Goal: Task Accomplishment & Management: Complete application form

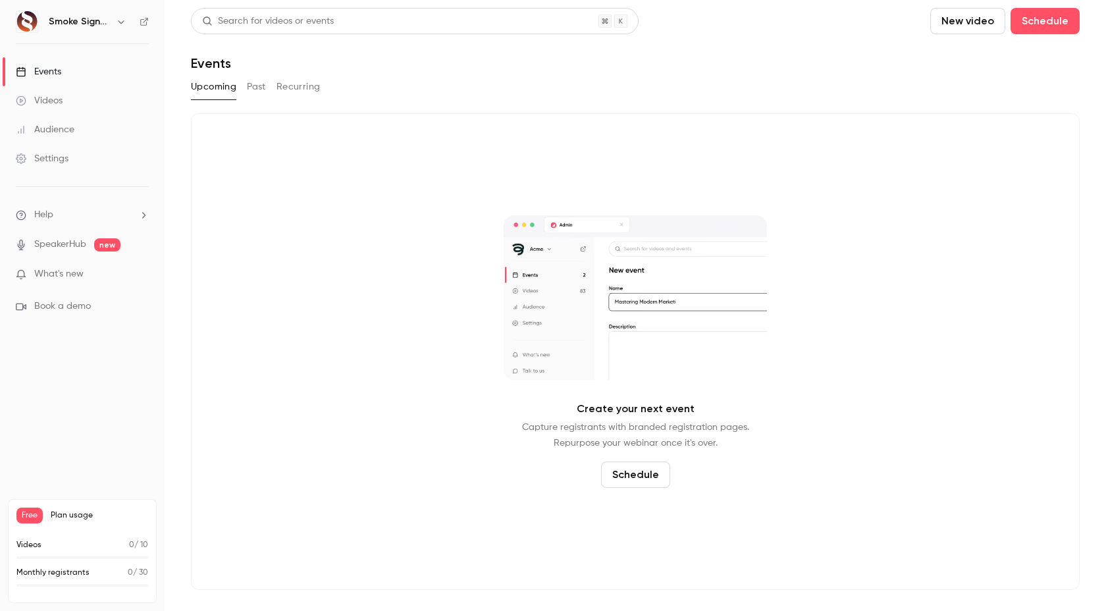
click at [63, 510] on span "Plan usage" at bounding box center [99, 515] width 97 height 11
click at [69, 514] on span "Plan usage" at bounding box center [99, 515] width 97 height 11
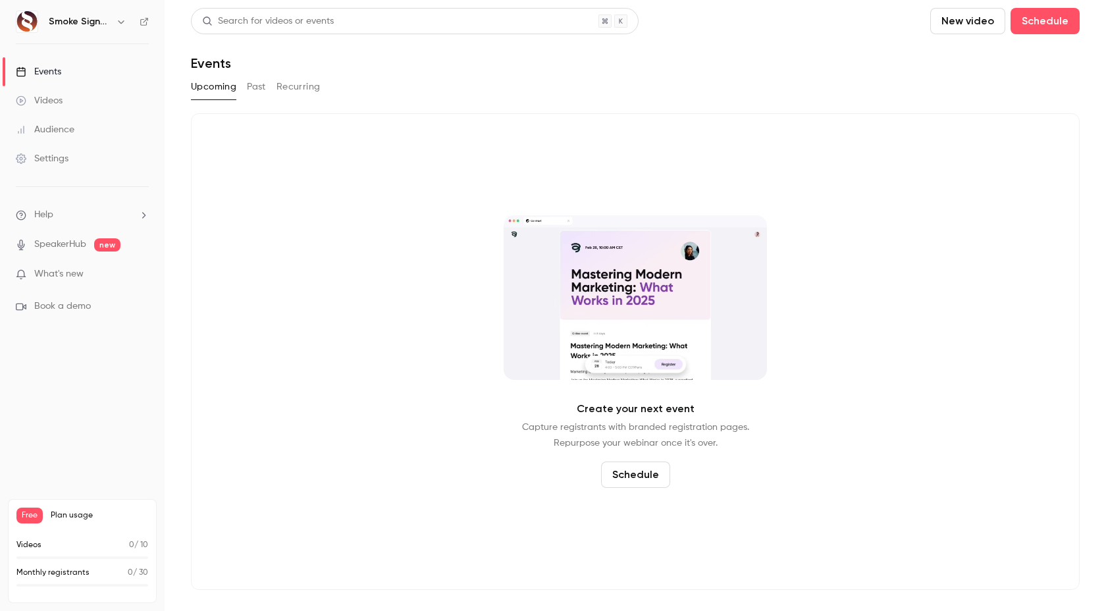
click at [63, 516] on span "Plan usage" at bounding box center [99, 515] width 97 height 11
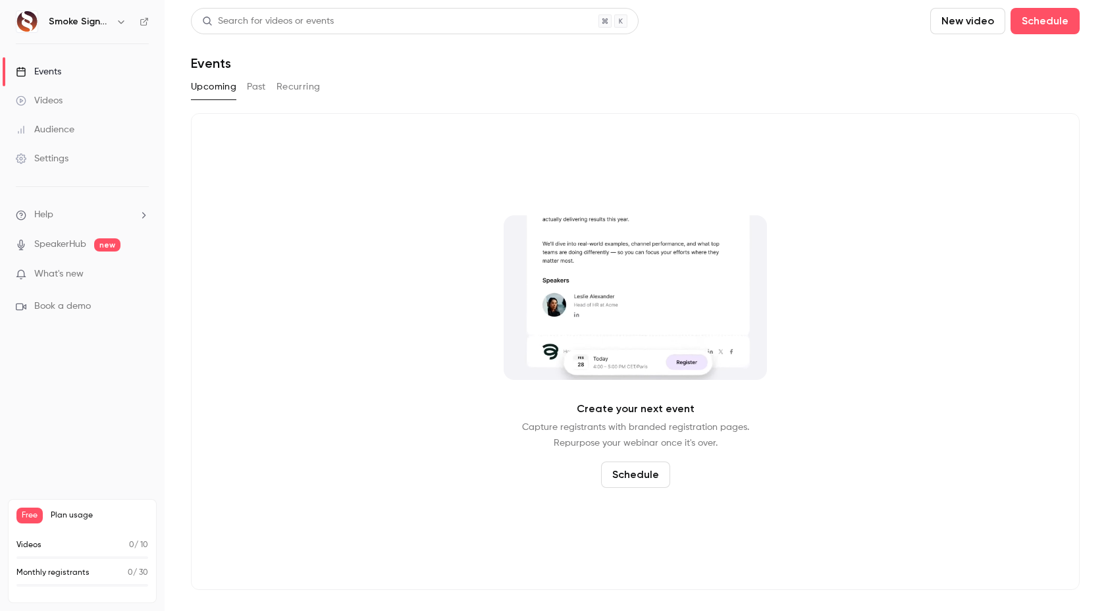
click at [85, 272] on p "What's new" at bounding box center [72, 274] width 112 height 14
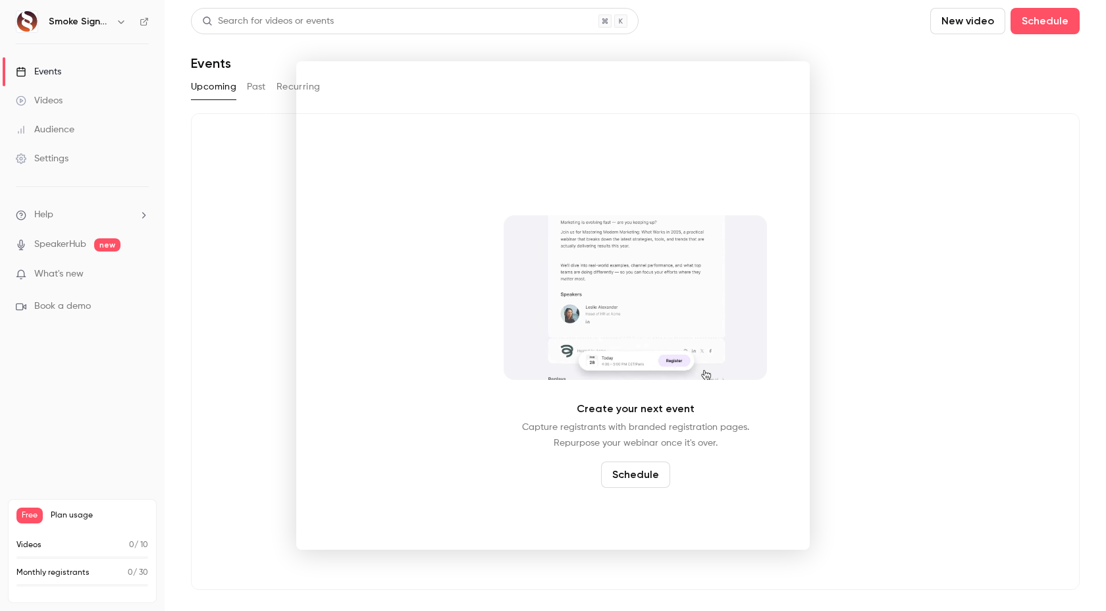
click at [237, 144] on div at bounding box center [553, 305] width 1106 height 611
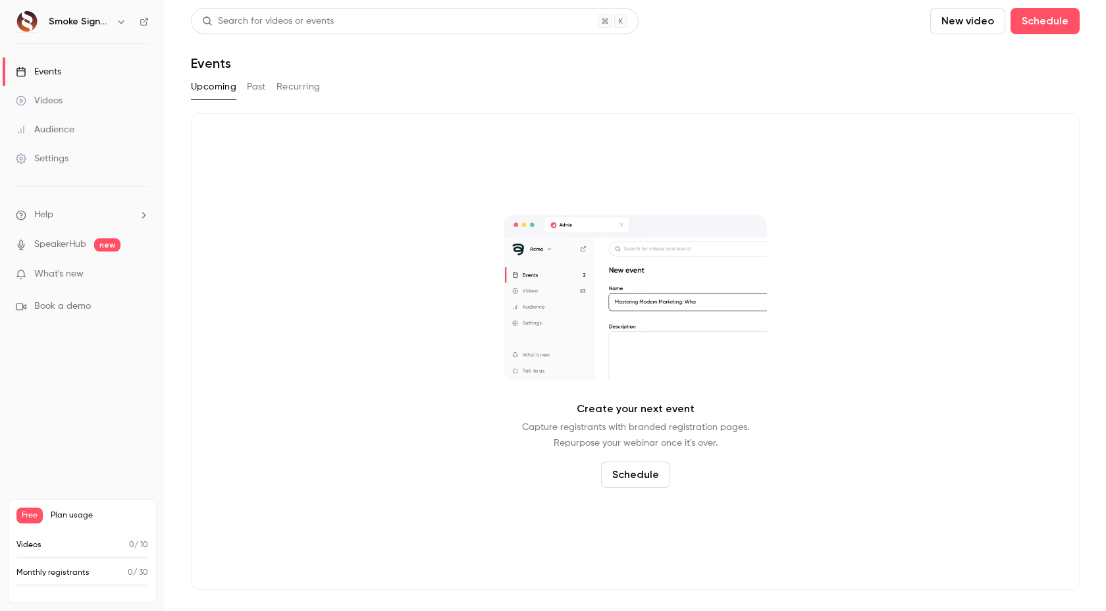
click at [121, 20] on icon "button" at bounding box center [121, 21] width 11 height 11
click at [61, 167] on link "Settings" at bounding box center [82, 158] width 165 height 29
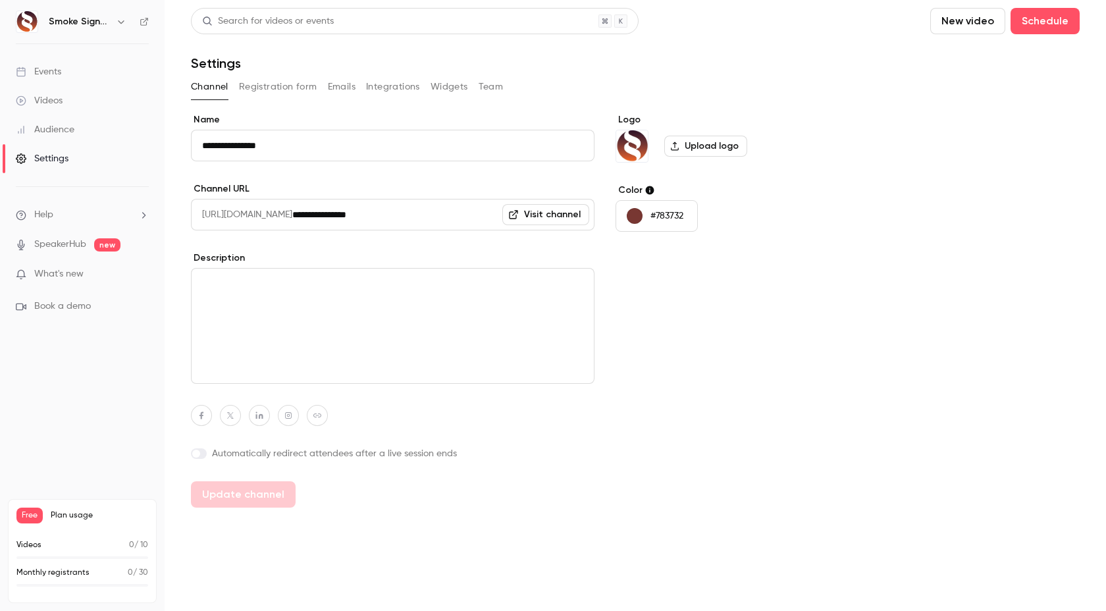
click at [291, 88] on button "Registration form" at bounding box center [278, 86] width 78 height 21
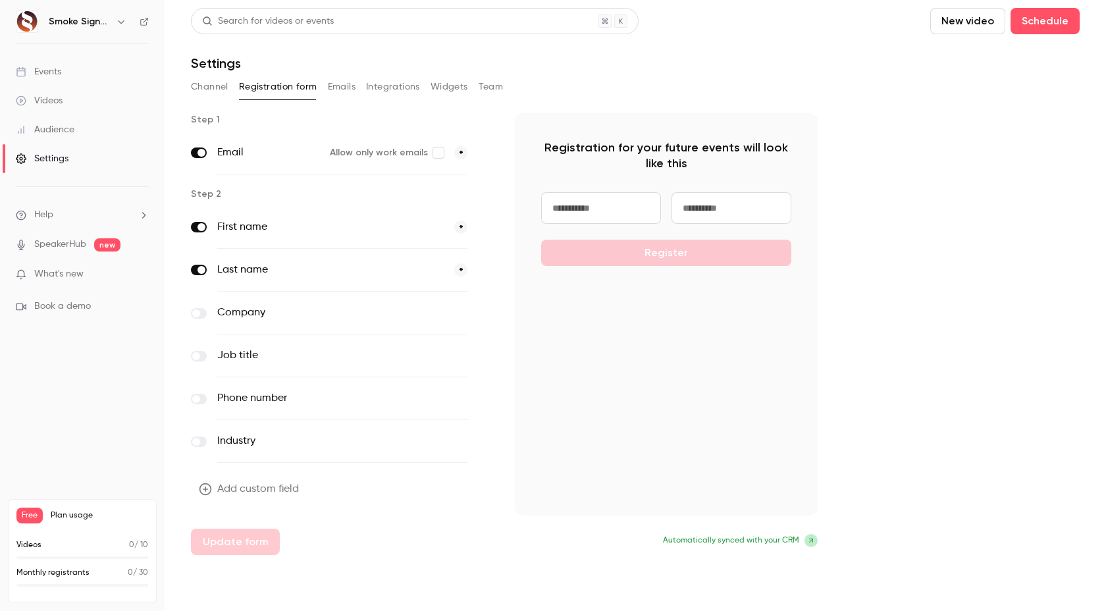
click at [345, 85] on button "Emails" at bounding box center [342, 86] width 28 height 21
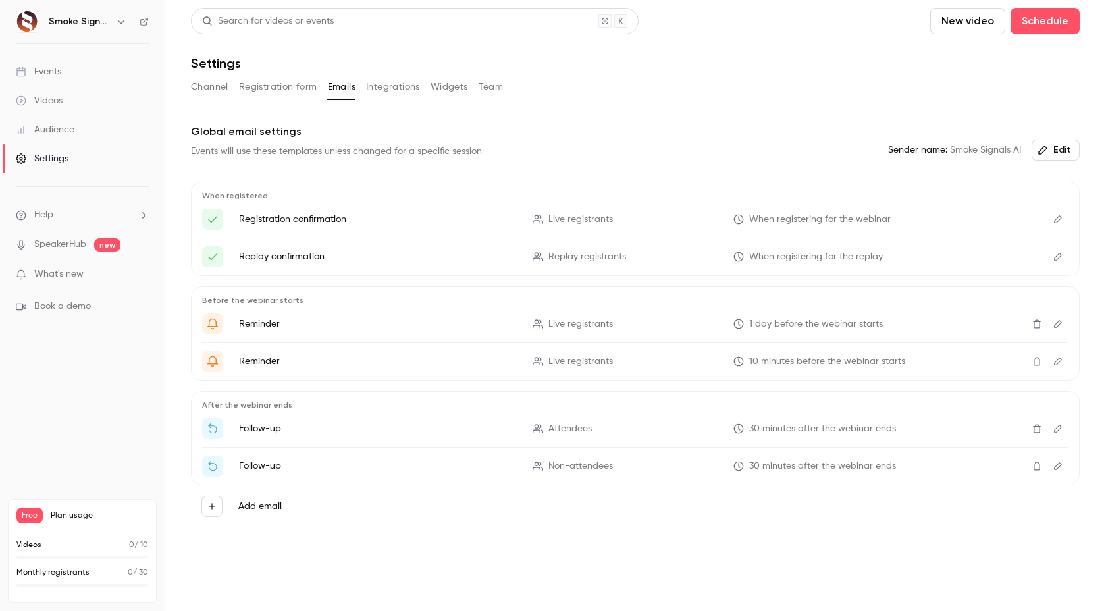
click at [395, 88] on button "Integrations" at bounding box center [393, 86] width 54 height 21
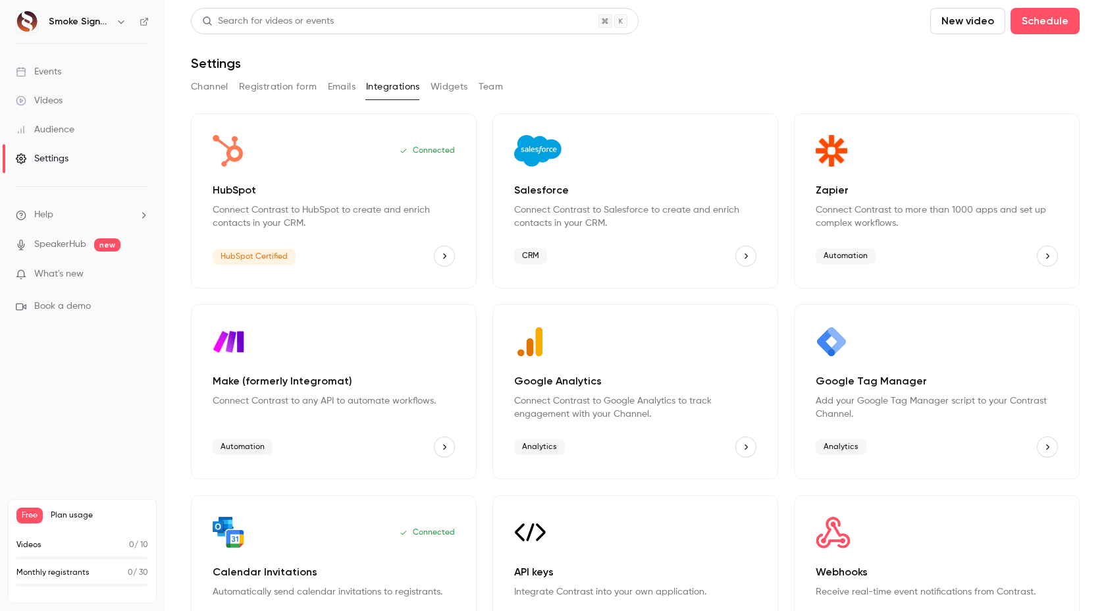
click at [447, 90] on button "Widgets" at bounding box center [450, 86] width 38 height 21
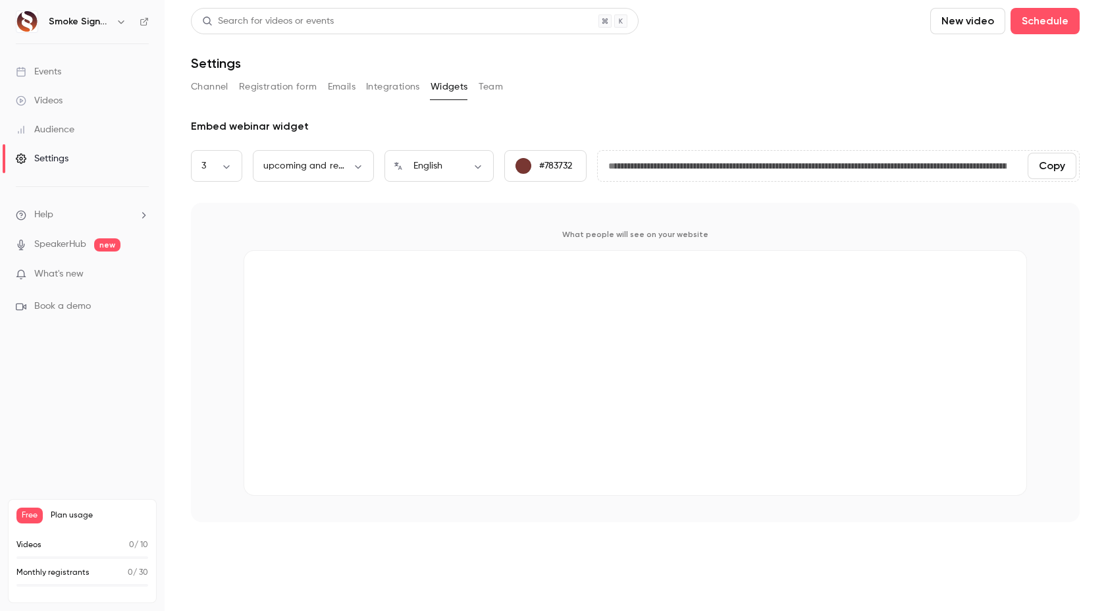
click at [208, 89] on button "Channel" at bounding box center [210, 86] width 38 height 21
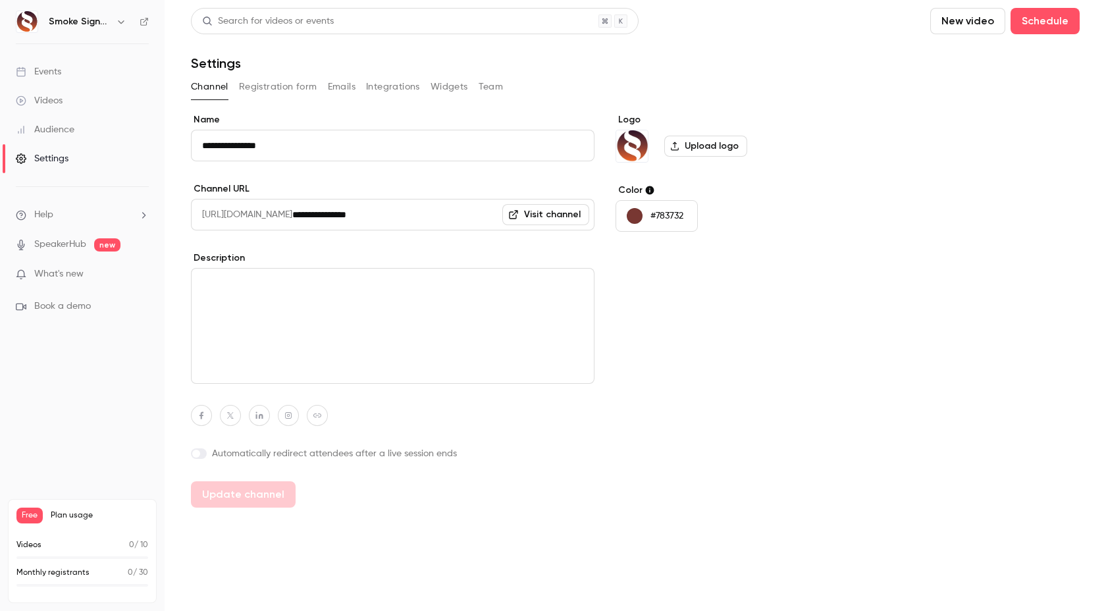
click at [52, 74] on div "Events" at bounding box center [38, 71] width 45 height 13
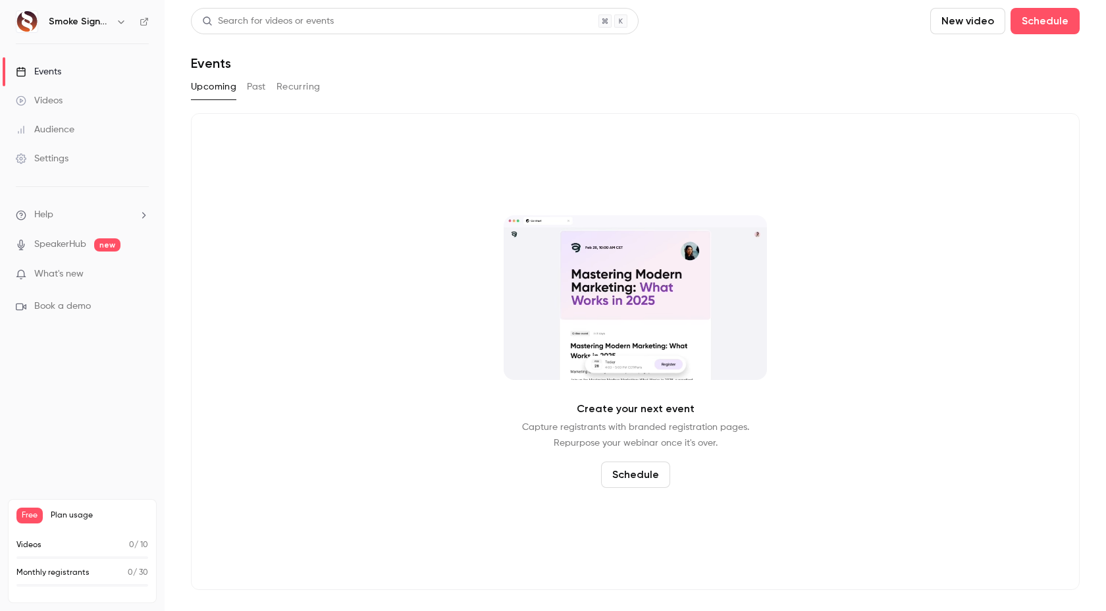
click at [84, 164] on link "Settings" at bounding box center [82, 158] width 165 height 29
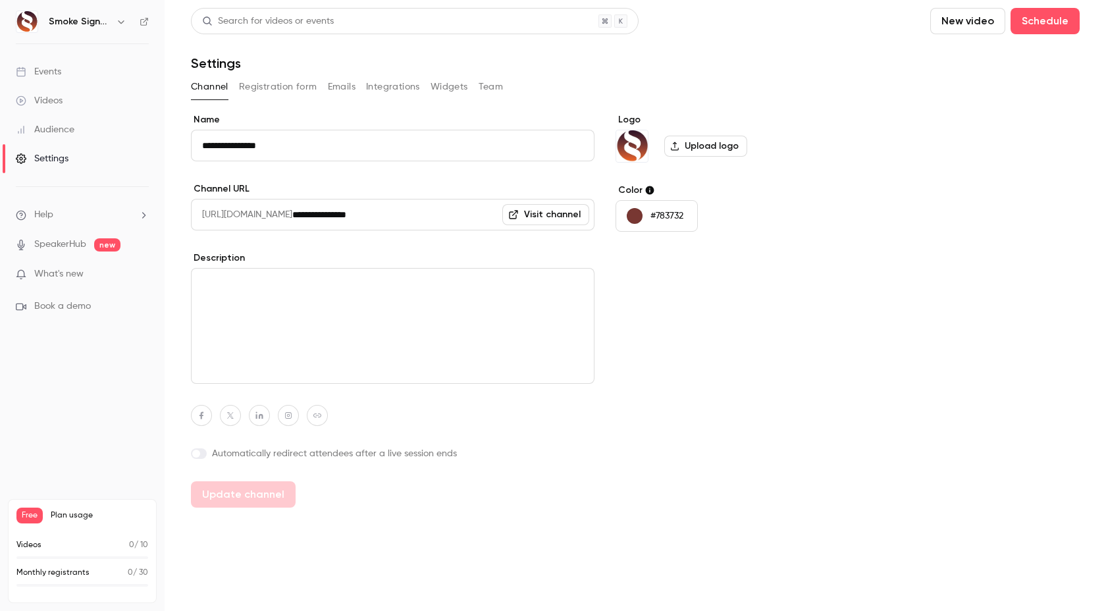
click at [493, 90] on button "Team" at bounding box center [491, 86] width 25 height 21
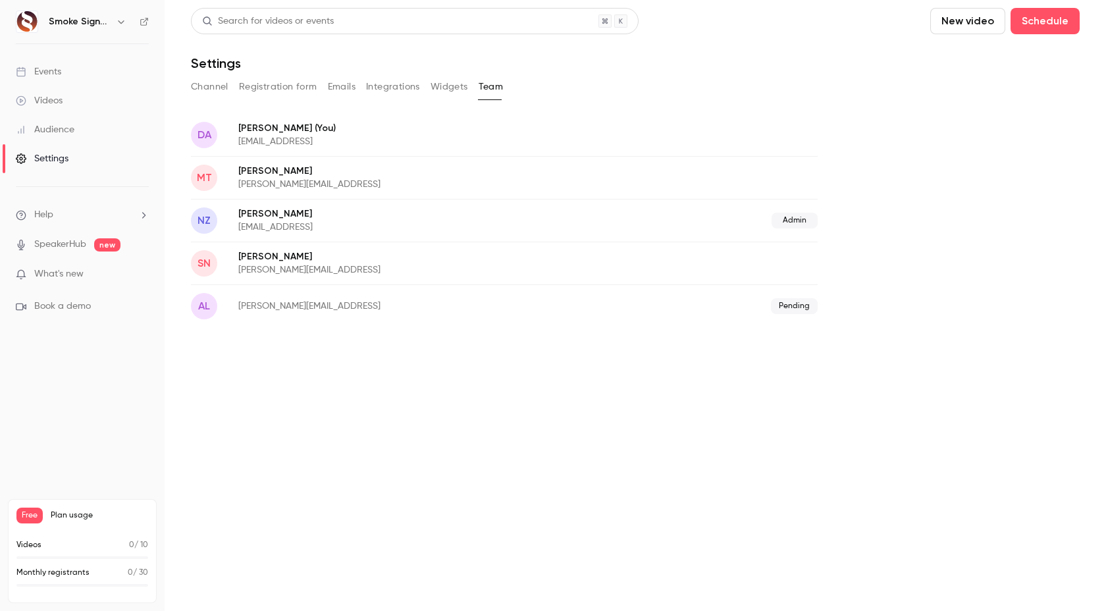
click at [45, 71] on div "Events" at bounding box center [38, 71] width 45 height 13
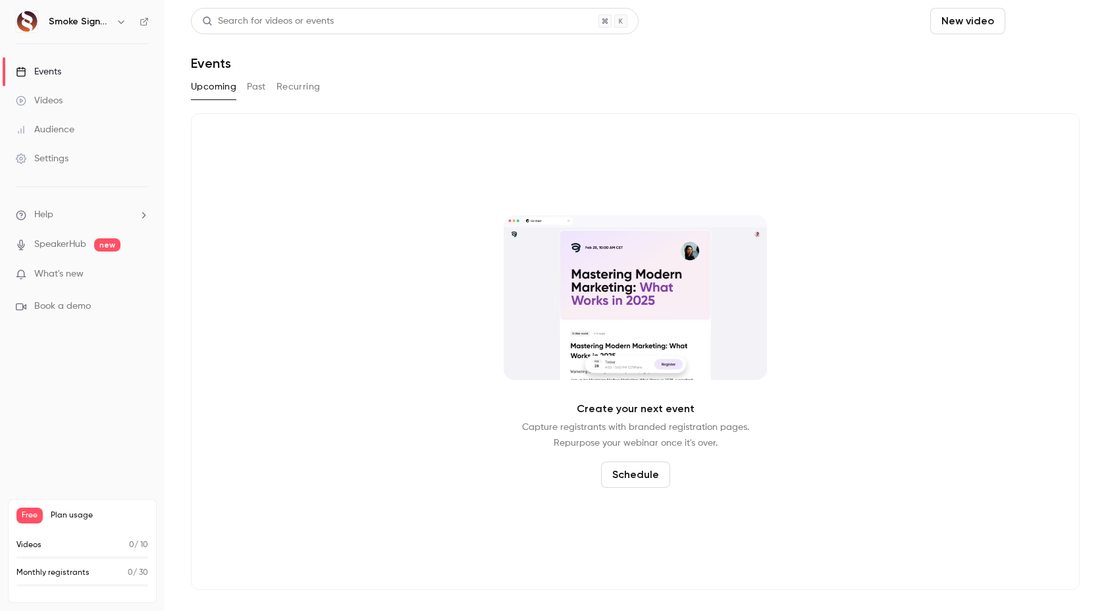
click at [1051, 18] on button "Schedule" at bounding box center [1045, 21] width 69 height 26
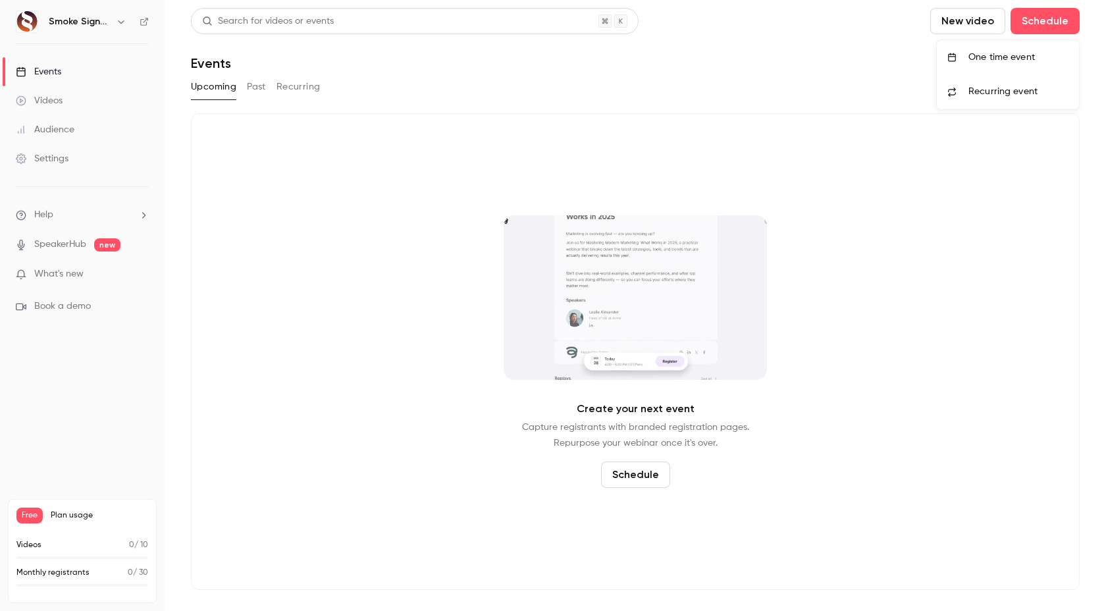
click at [1018, 58] on div "One time event" at bounding box center [1019, 57] width 100 height 13
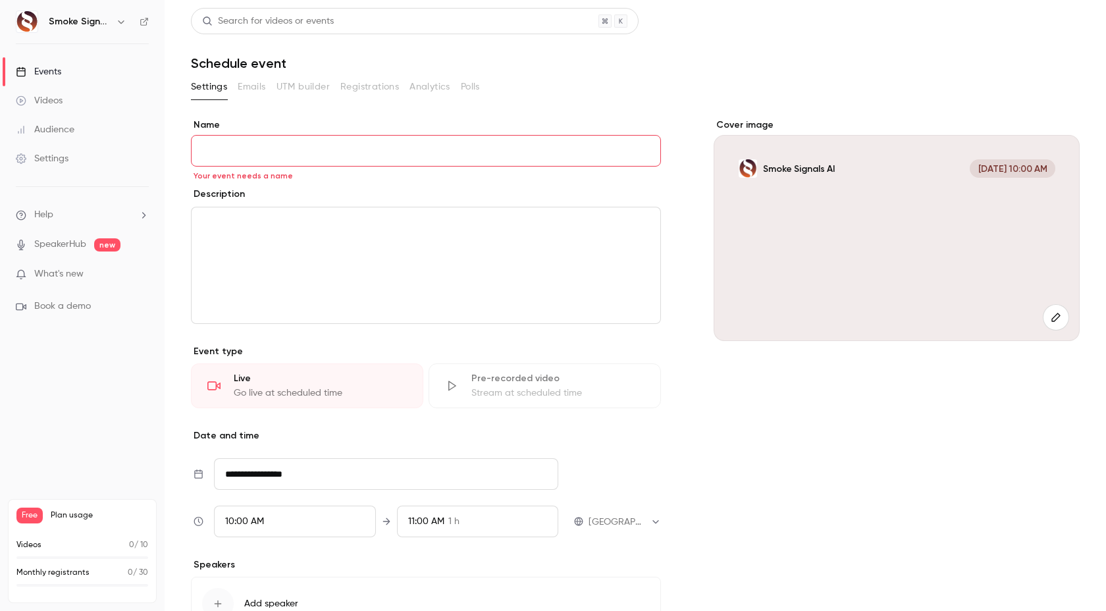
click at [572, 246] on div "editor" at bounding box center [426, 265] width 469 height 116
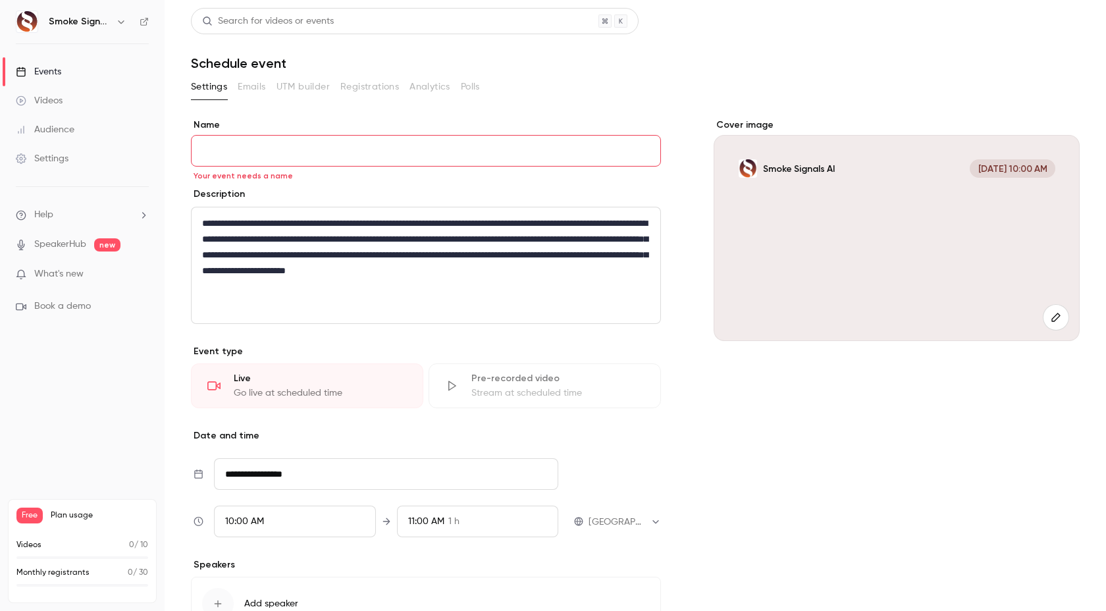
click at [302, 151] on input "Name" at bounding box center [426, 151] width 470 height 32
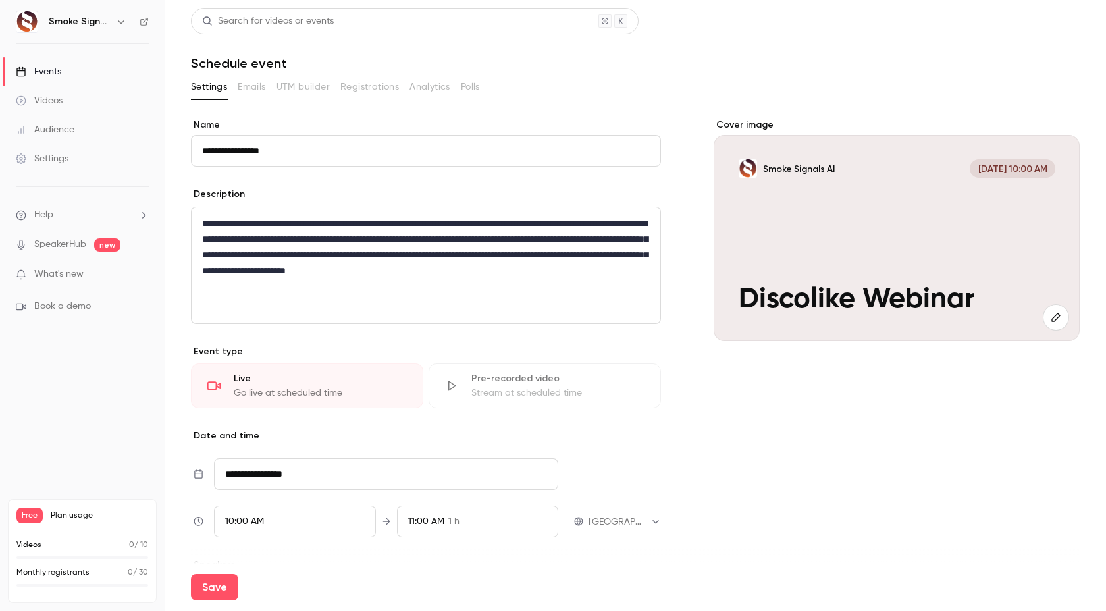
paste input "**********"
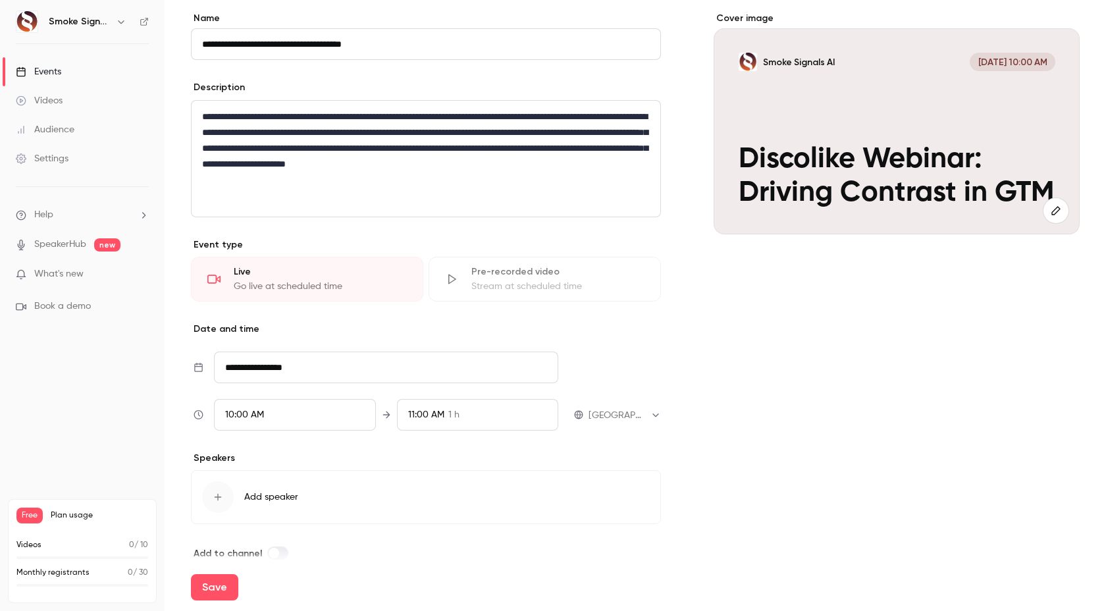
scroll to position [125, 0]
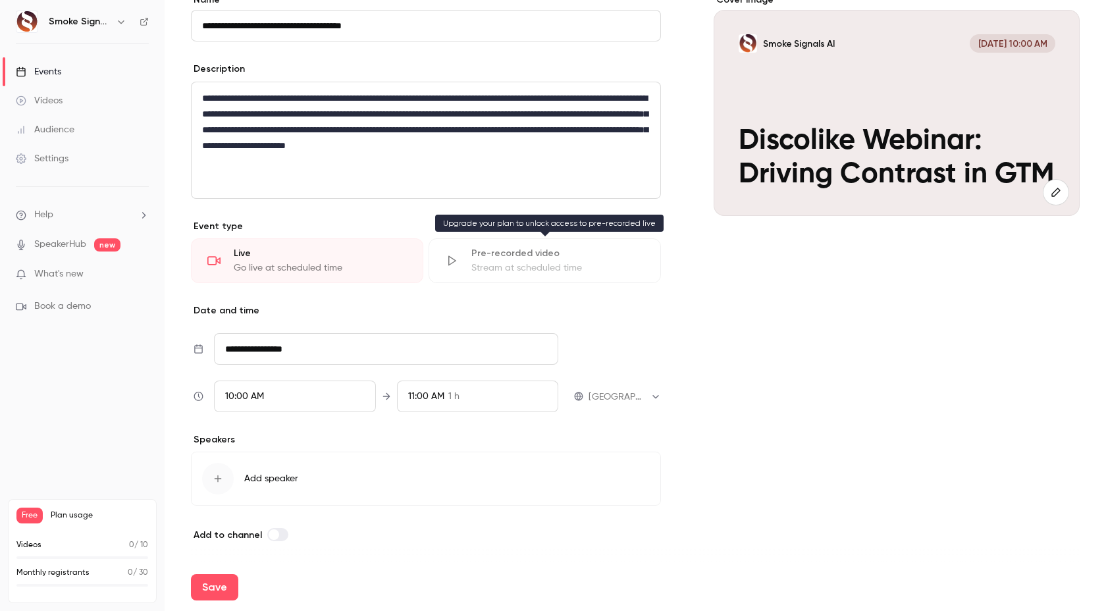
type input "**********"
click at [530, 269] on div "Stream at scheduled time" at bounding box center [558, 267] width 173 height 13
click at [356, 271] on div "Go live at scheduled time" at bounding box center [320, 267] width 173 height 13
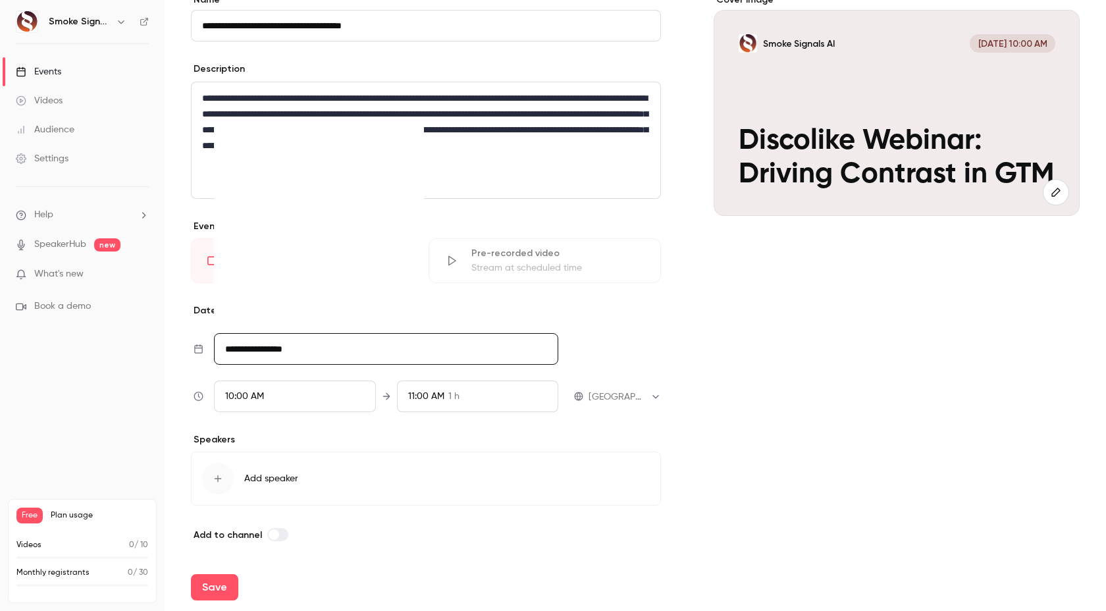
click at [346, 353] on input "**********" at bounding box center [386, 349] width 344 height 32
click at [273, 287] on div "26" at bounding box center [269, 290] width 20 height 20
type input "**********"
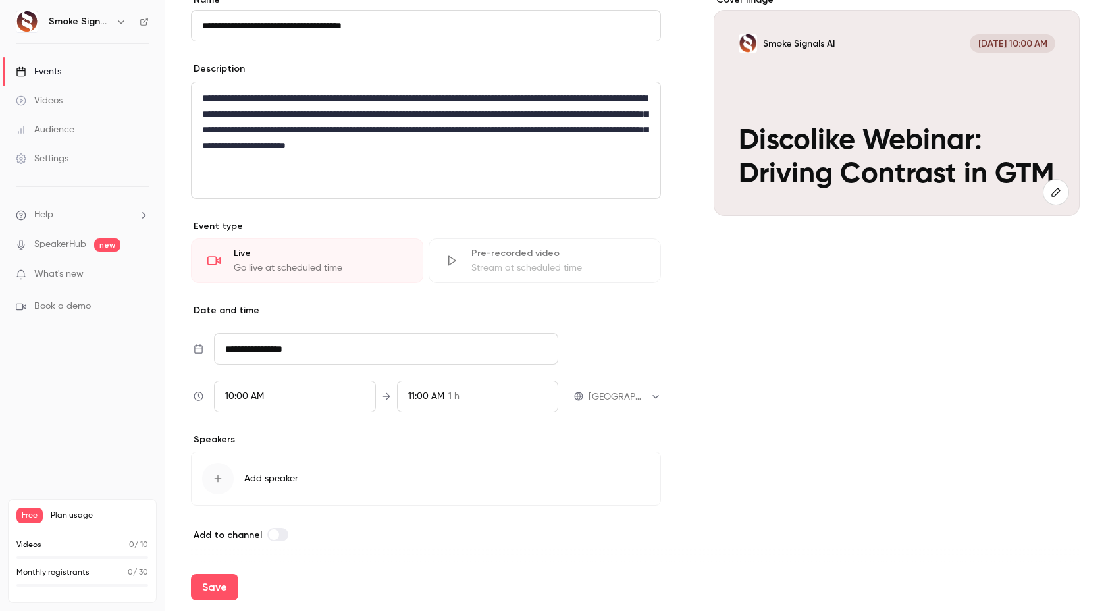
click at [456, 401] on span "1 h" at bounding box center [453, 397] width 11 height 14
click at [457, 345] on span "2 h" at bounding box center [456, 344] width 13 height 14
click at [474, 499] on div at bounding box center [553, 305] width 1106 height 611
click at [629, 397] on body "**********" at bounding box center [553, 305] width 1106 height 611
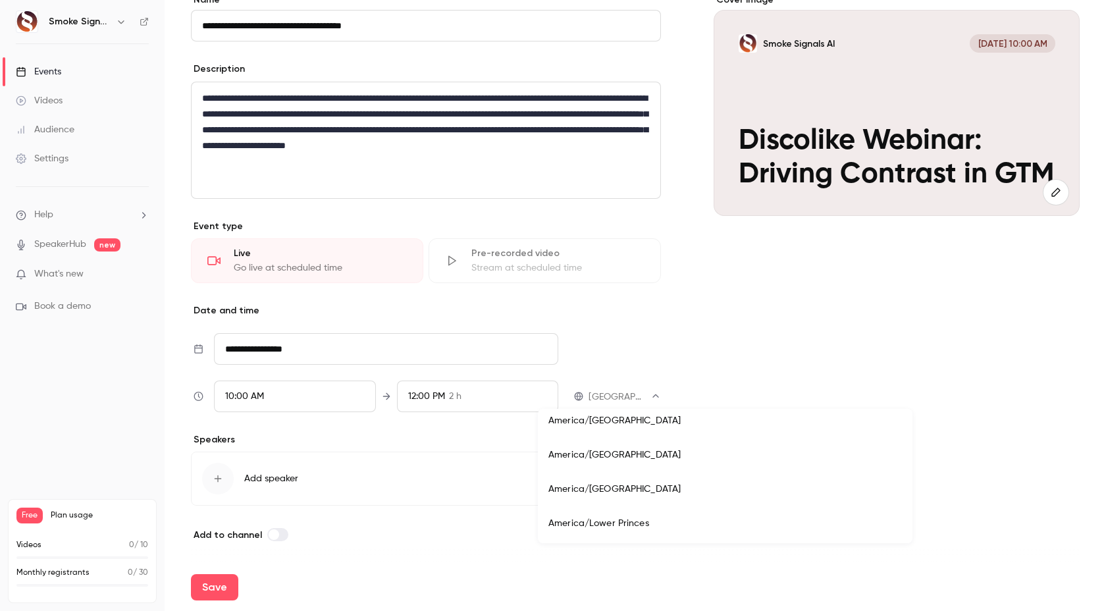
scroll to position [4530, 0]
click at [603, 446] on li "America/[GEOGRAPHIC_DATA]" at bounding box center [725, 456] width 375 height 34
type input "**********"
click at [272, 479] on span "Add speaker" at bounding box center [271, 478] width 54 height 13
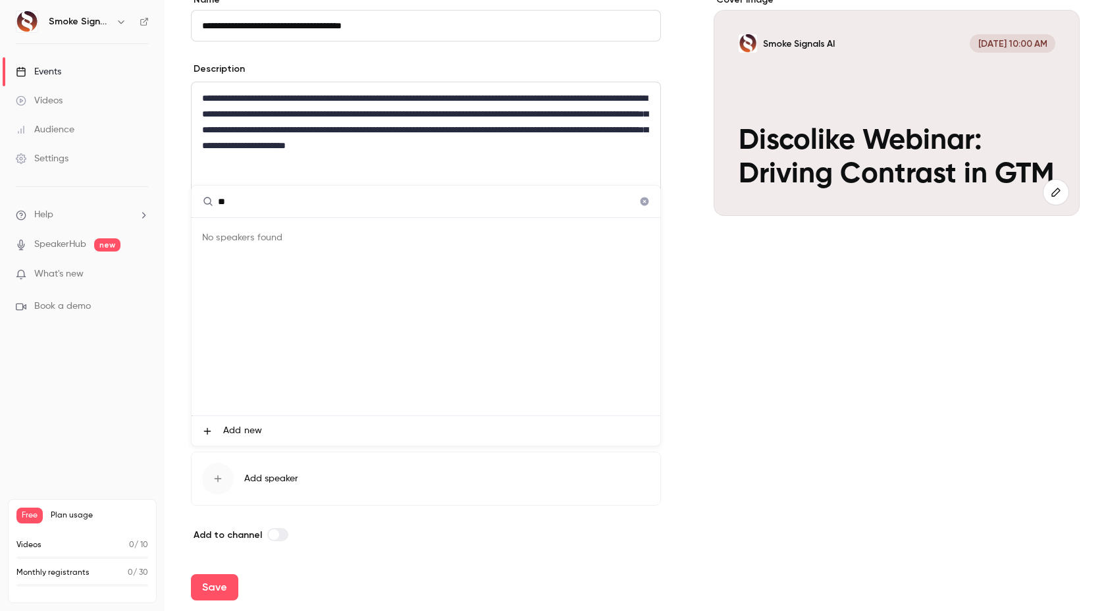
type input "*"
click at [640, 403] on div "No speakers found" at bounding box center [426, 317] width 469 height 198
click at [165, 439] on div at bounding box center [553, 305] width 1106 height 611
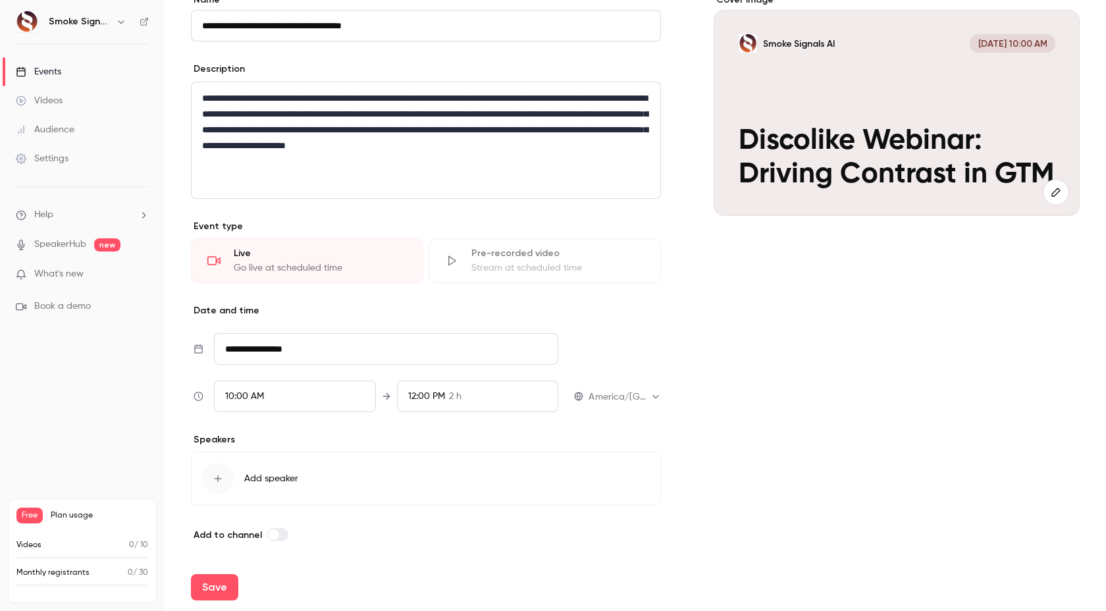
click at [219, 478] on icon "button" at bounding box center [218, 478] width 7 height 7
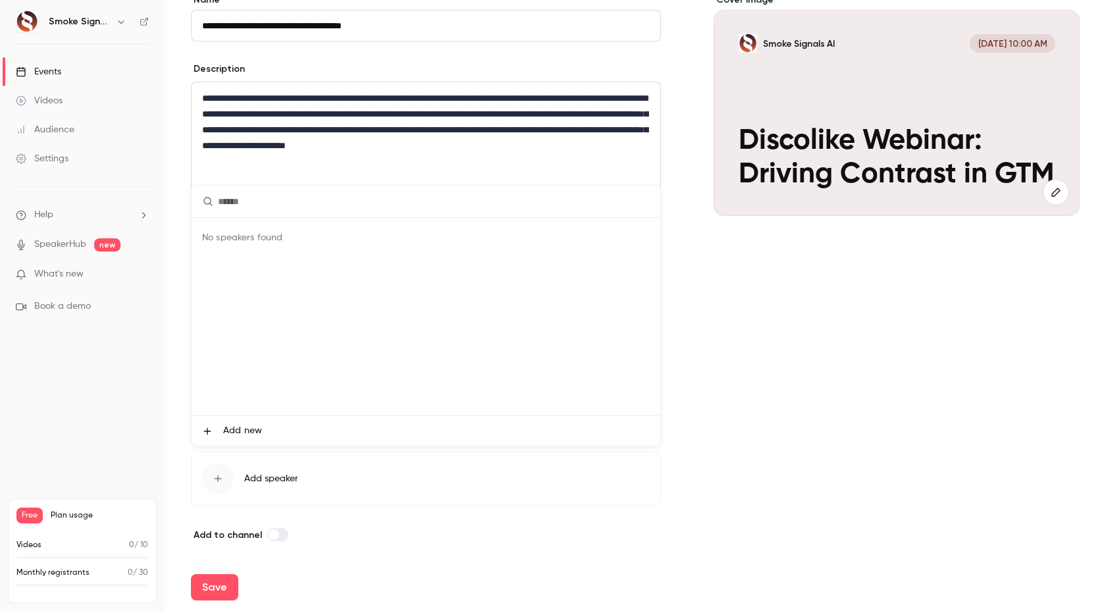
click at [279, 470] on div at bounding box center [553, 305] width 1106 height 611
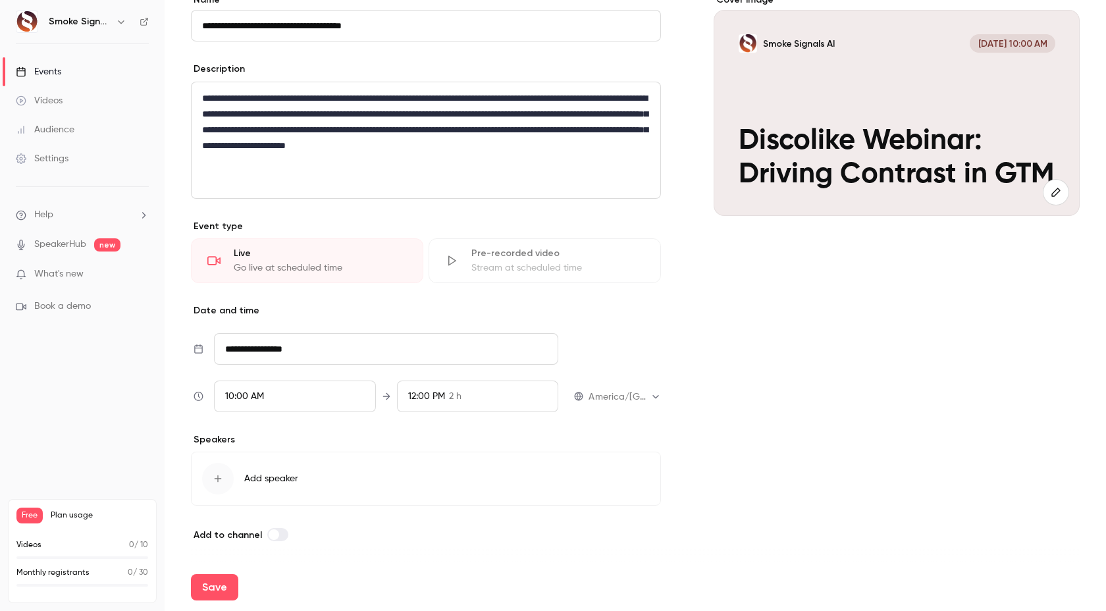
click at [283, 475] on span "Add speaker" at bounding box center [271, 478] width 54 height 13
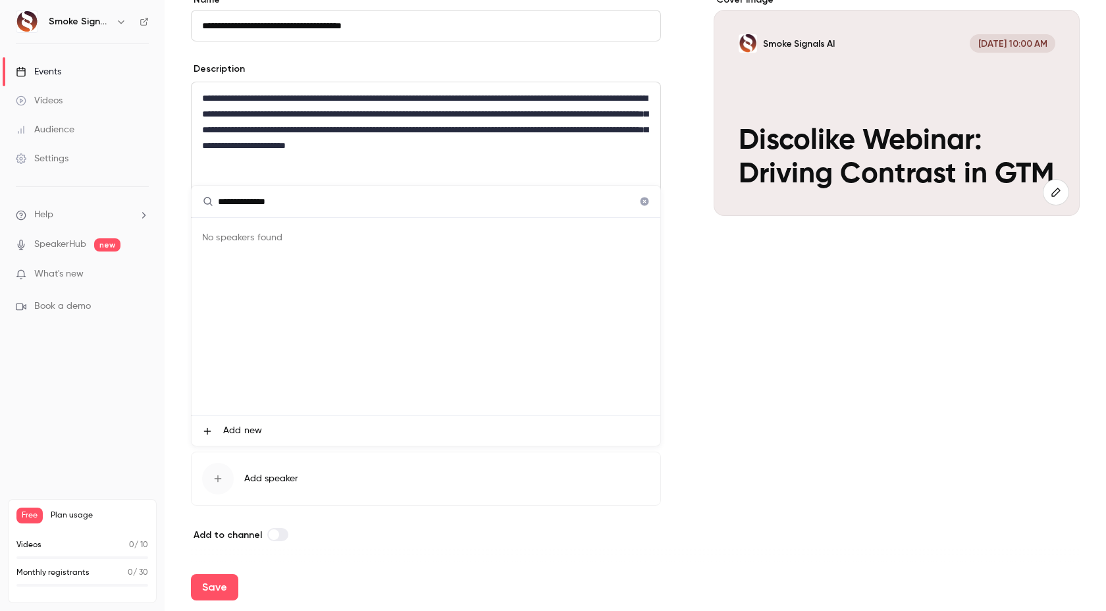
type input "**********"
click at [332, 581] on div at bounding box center [553, 305] width 1106 height 611
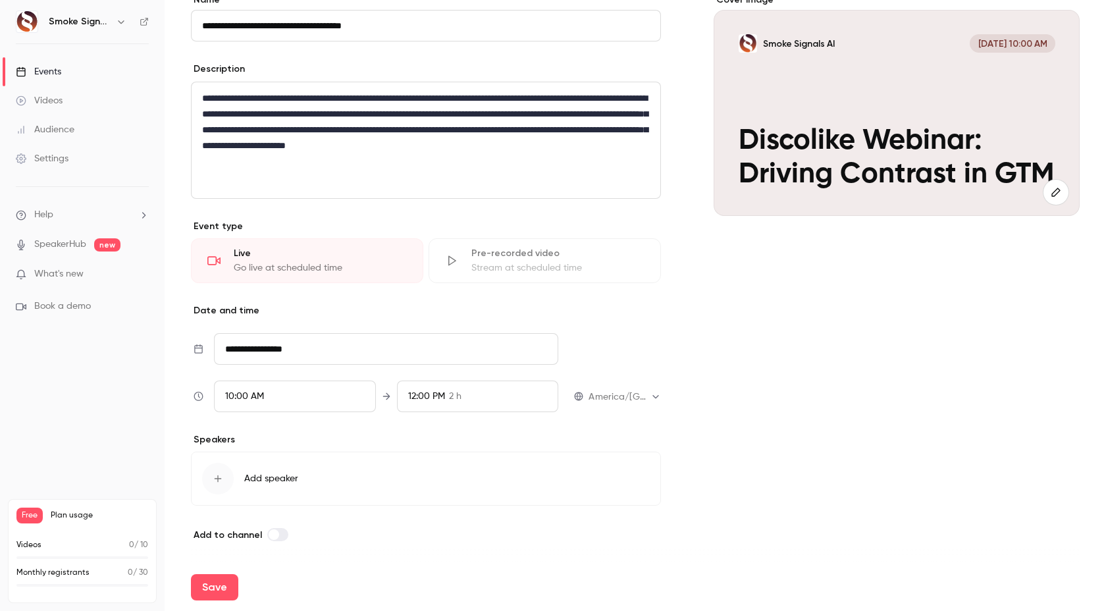
click at [279, 479] on span "Add speaker" at bounding box center [271, 478] width 54 height 13
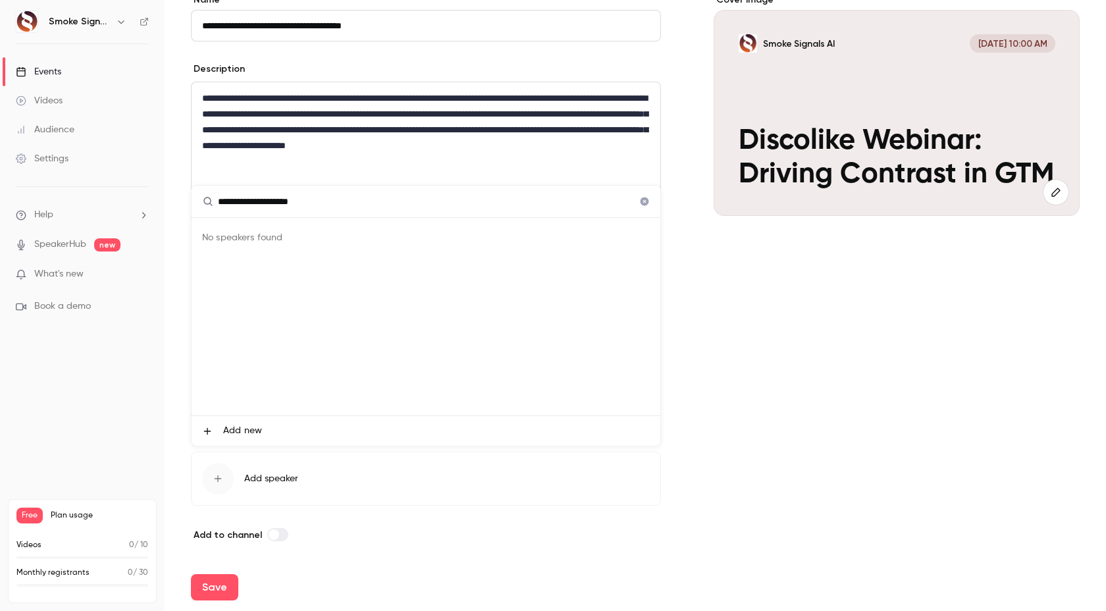
type input "**********"
drag, startPoint x: 329, startPoint y: 202, endPoint x: 187, endPoint y: 200, distance: 141.6
click at [187, 200] on div "**********" at bounding box center [553, 305] width 1106 height 611
click at [284, 284] on div "No speakers found" at bounding box center [426, 317] width 469 height 198
click at [384, 510] on div at bounding box center [553, 305] width 1106 height 611
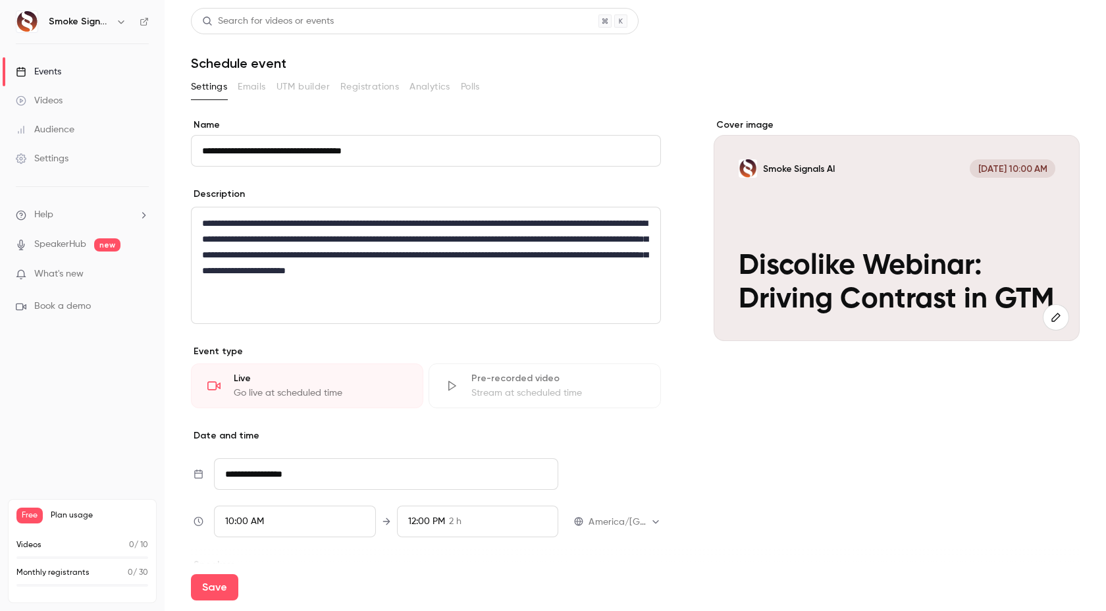
scroll to position [125, 0]
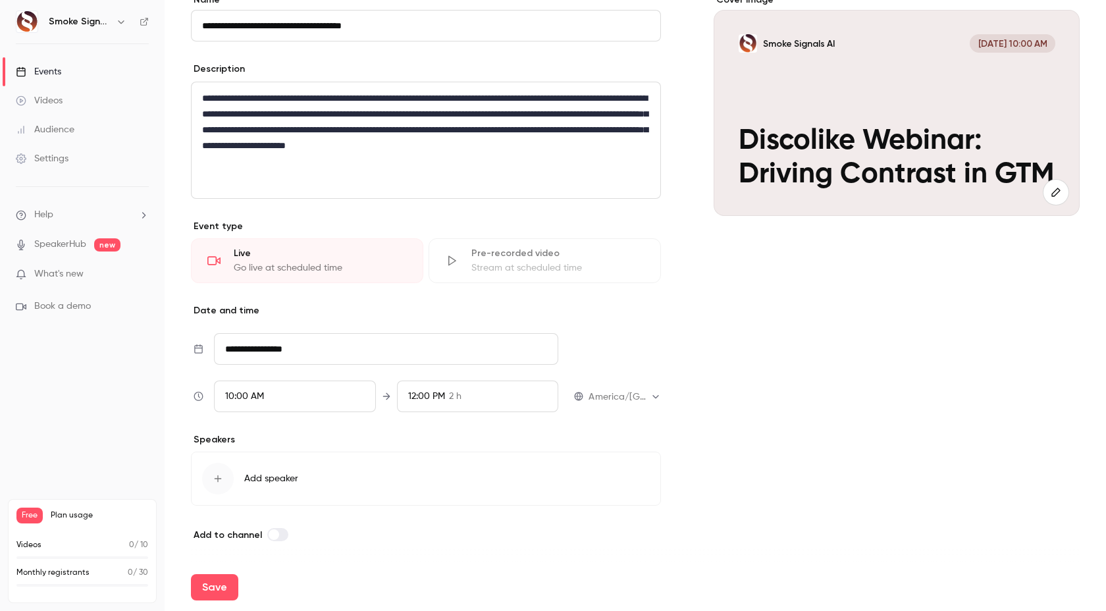
click at [291, 477] on span "Add speaker" at bounding box center [271, 478] width 54 height 13
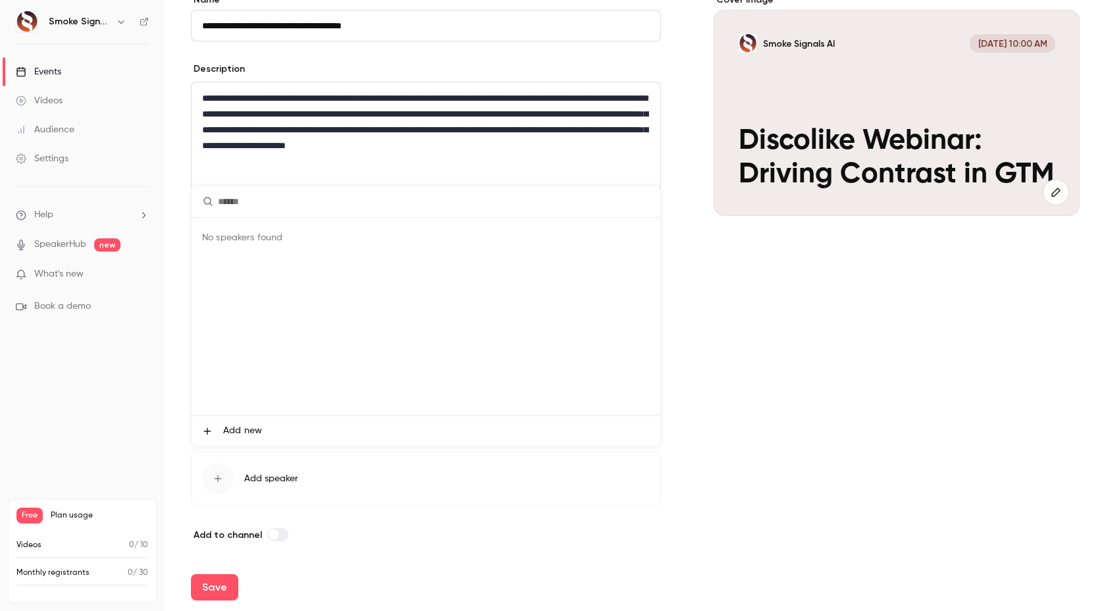
click at [177, 447] on div at bounding box center [553, 305] width 1106 height 611
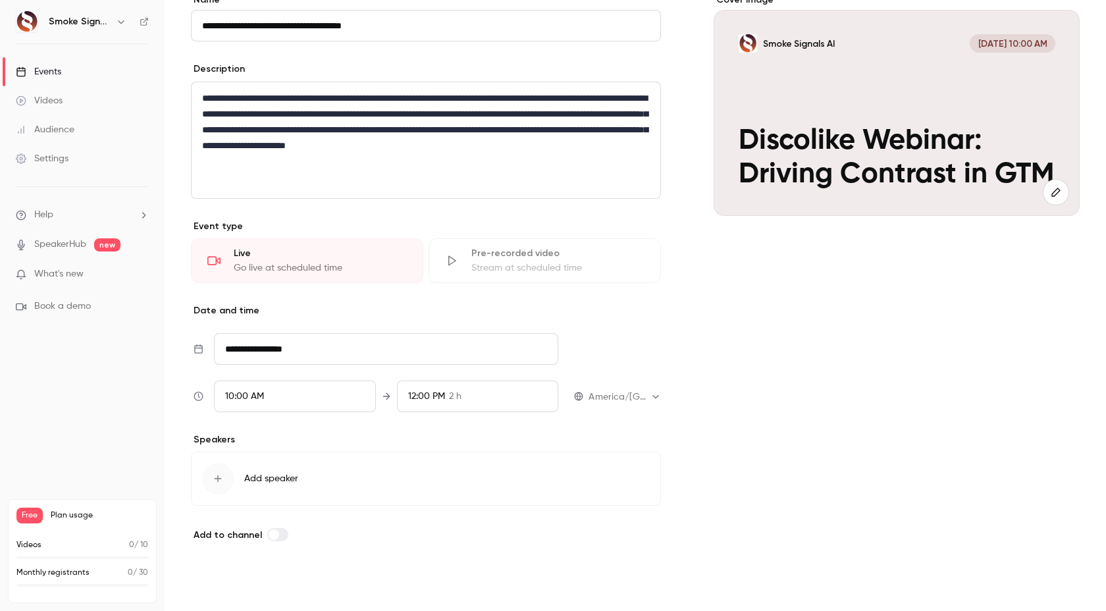
click at [217, 582] on button "Save" at bounding box center [214, 587] width 47 height 26
type input "**********"
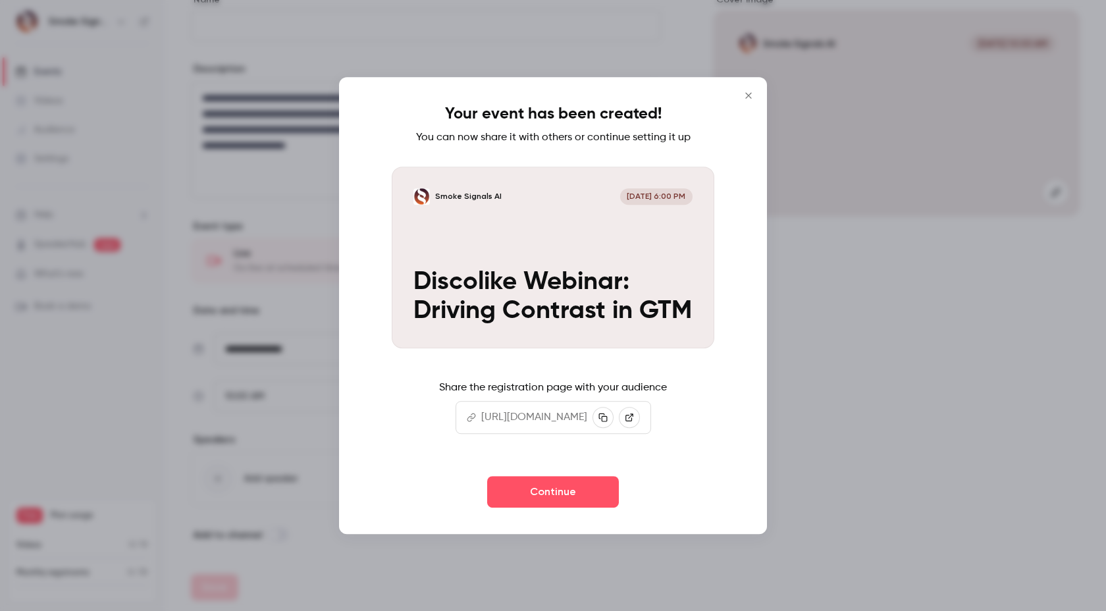
click at [746, 95] on icon "Close" at bounding box center [749, 95] width 16 height 11
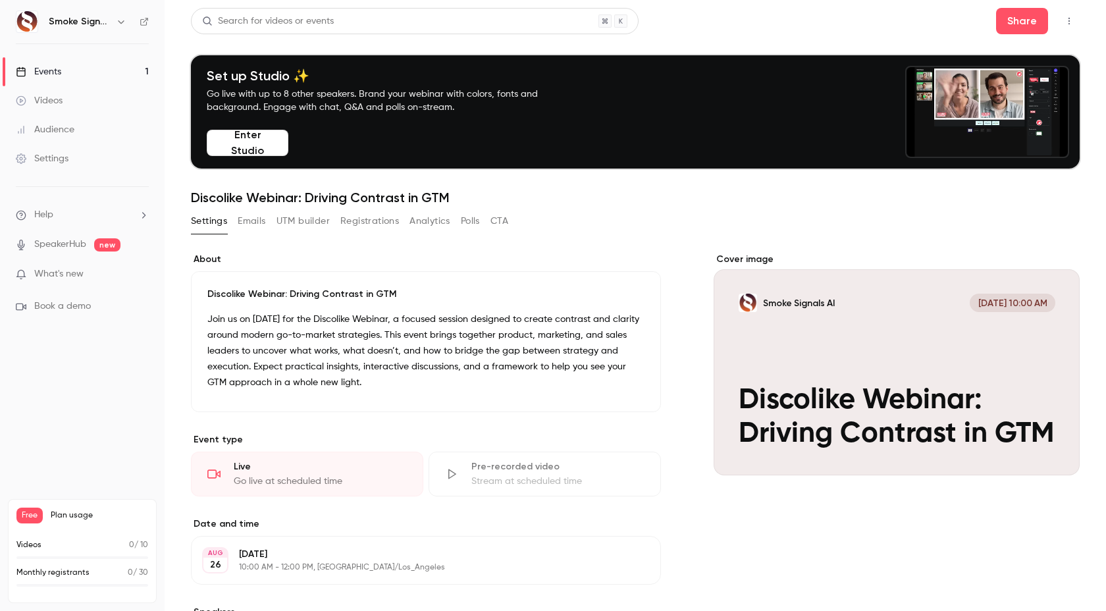
click at [80, 242] on link "SpeakerHub" at bounding box center [60, 245] width 52 height 14
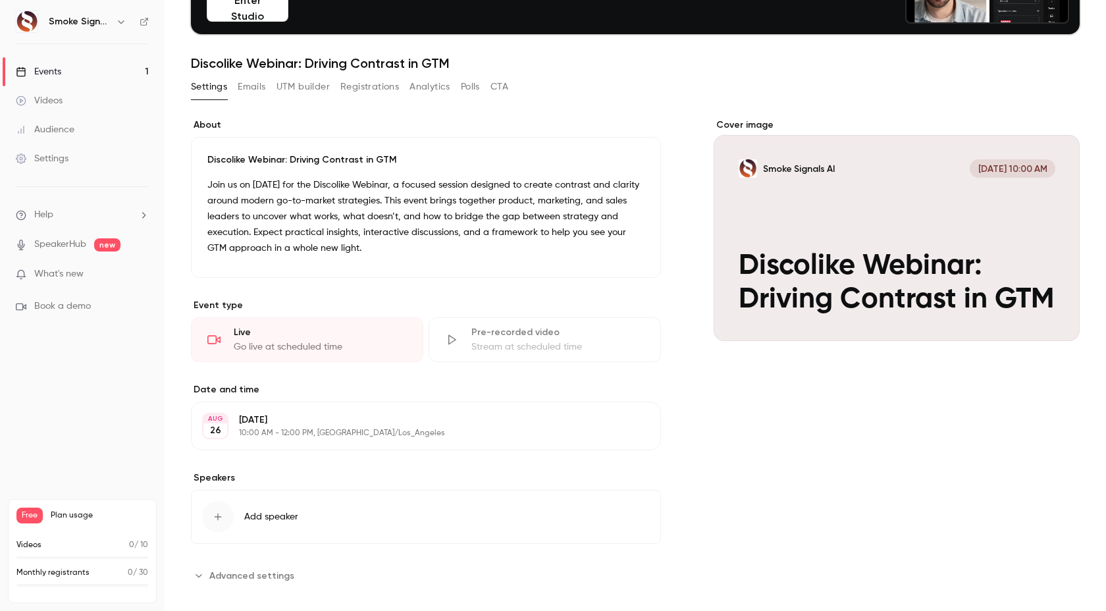
scroll to position [149, 0]
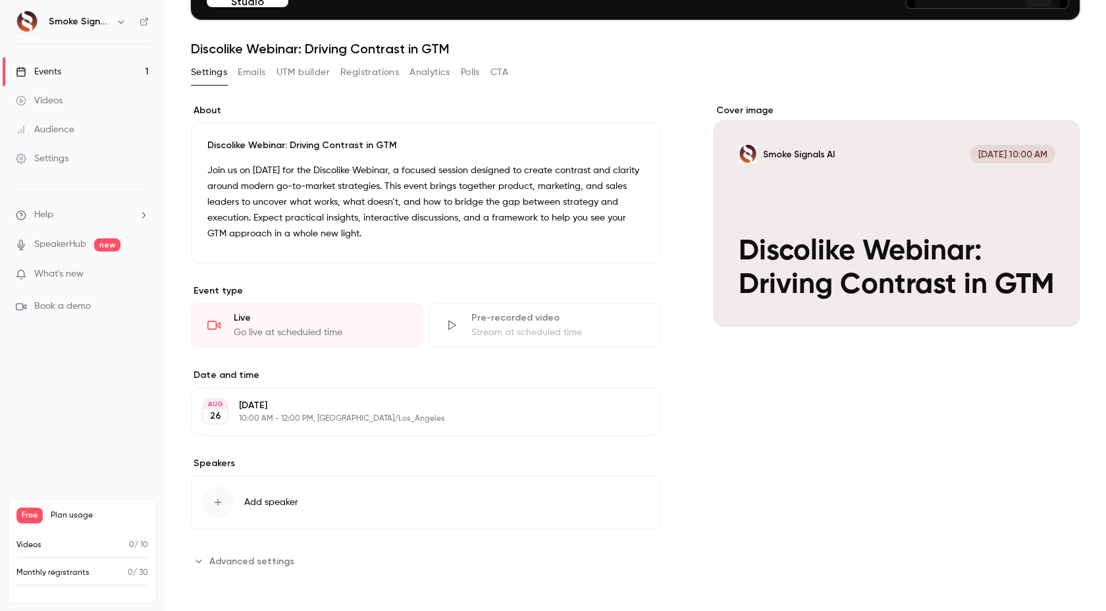
click at [244, 565] on span "Advanced settings" at bounding box center [251, 562] width 85 height 14
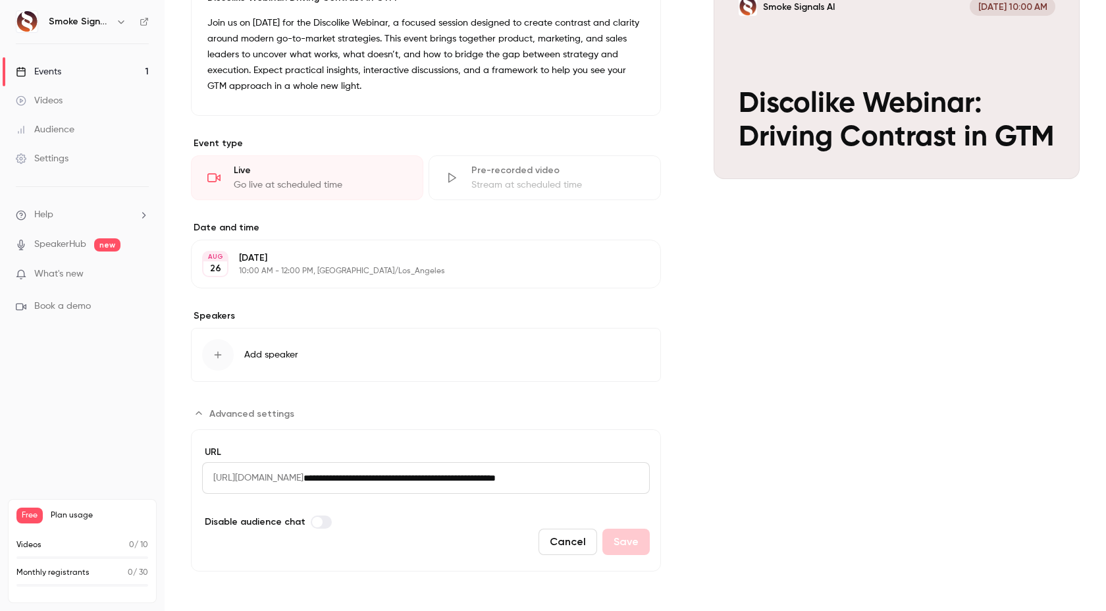
click at [219, 411] on span "Advanced settings" at bounding box center [251, 414] width 85 height 14
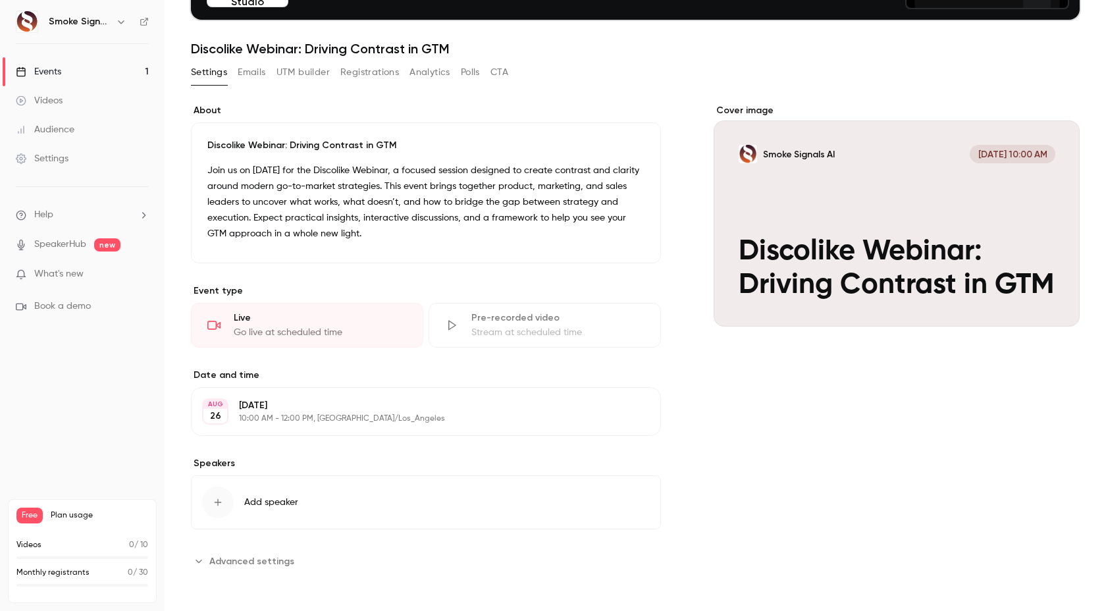
scroll to position [149, 0]
click at [254, 502] on span "Add speaker" at bounding box center [271, 502] width 54 height 13
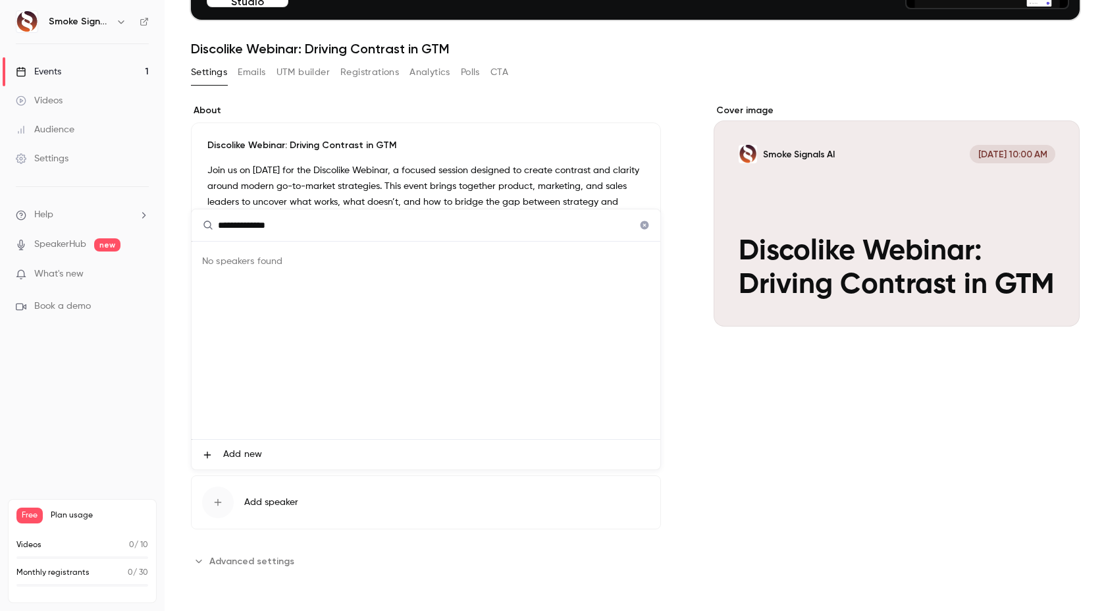
type input "**********"
click at [364, 384] on div "No speakers found" at bounding box center [426, 341] width 469 height 198
click at [416, 354] on div "No speakers found" at bounding box center [426, 341] width 469 height 198
click at [294, 308] on div "No speakers found" at bounding box center [426, 341] width 469 height 198
click at [248, 289] on div "No speakers found" at bounding box center [426, 341] width 469 height 198
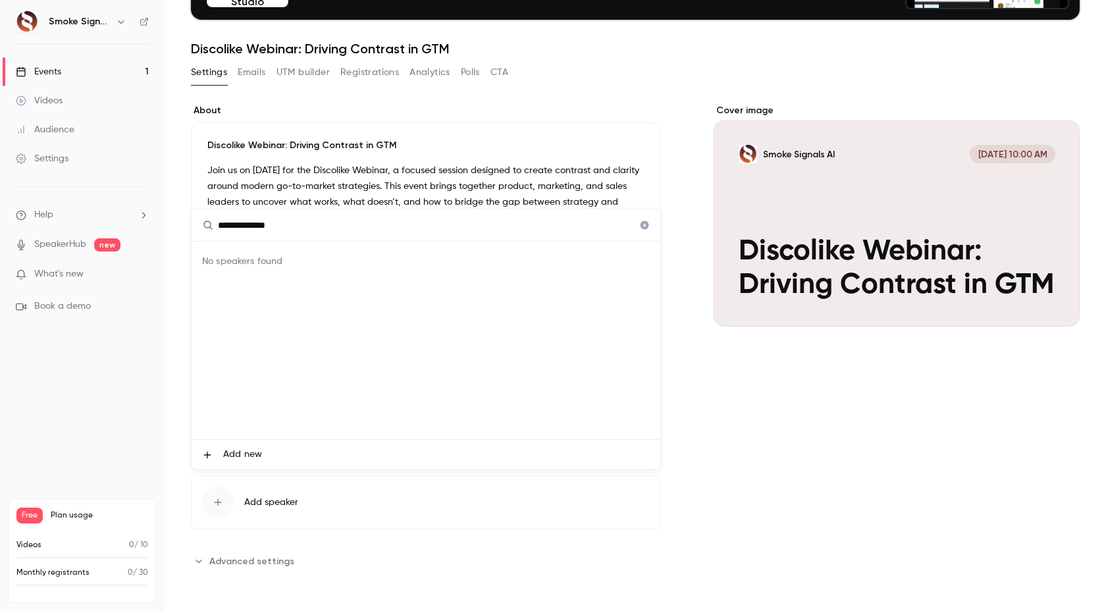
click at [216, 562] on div at bounding box center [553, 305] width 1106 height 611
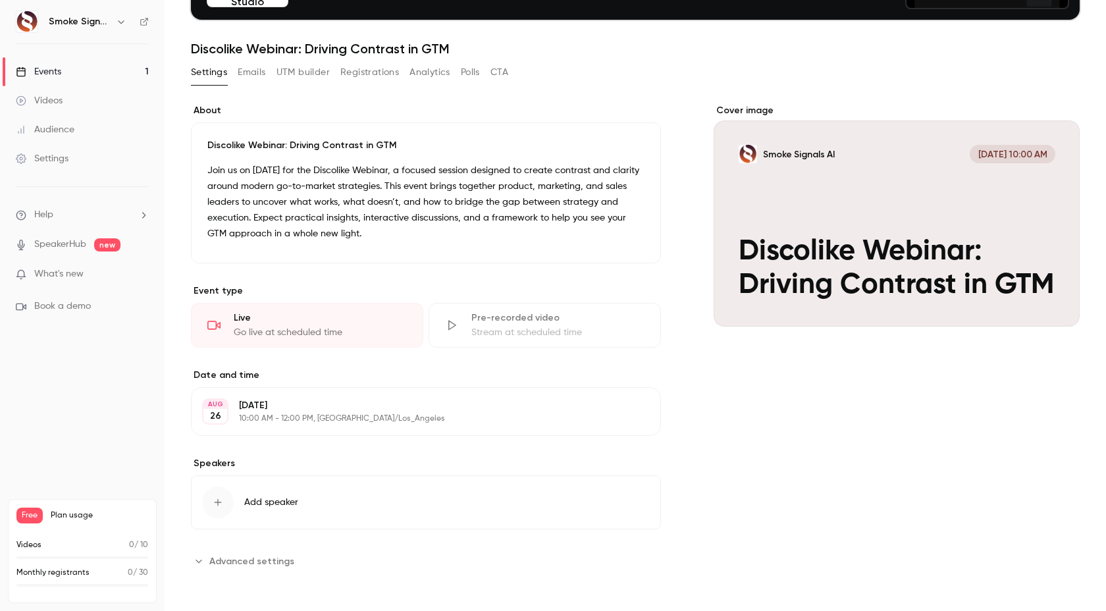
click at [216, 562] on span "Advanced settings" at bounding box center [251, 562] width 85 height 14
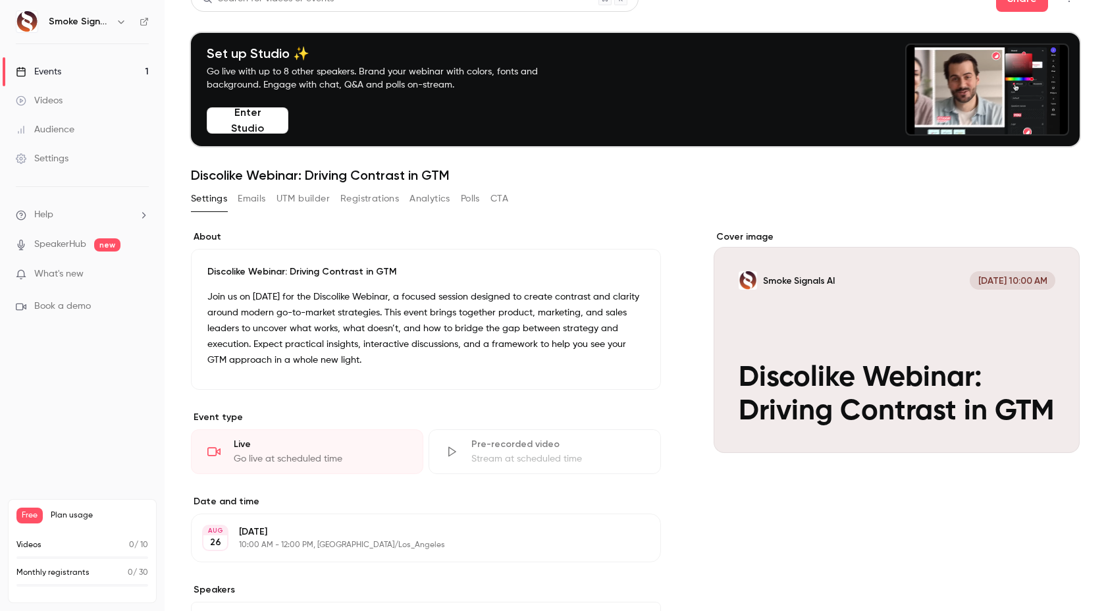
scroll to position [0, 0]
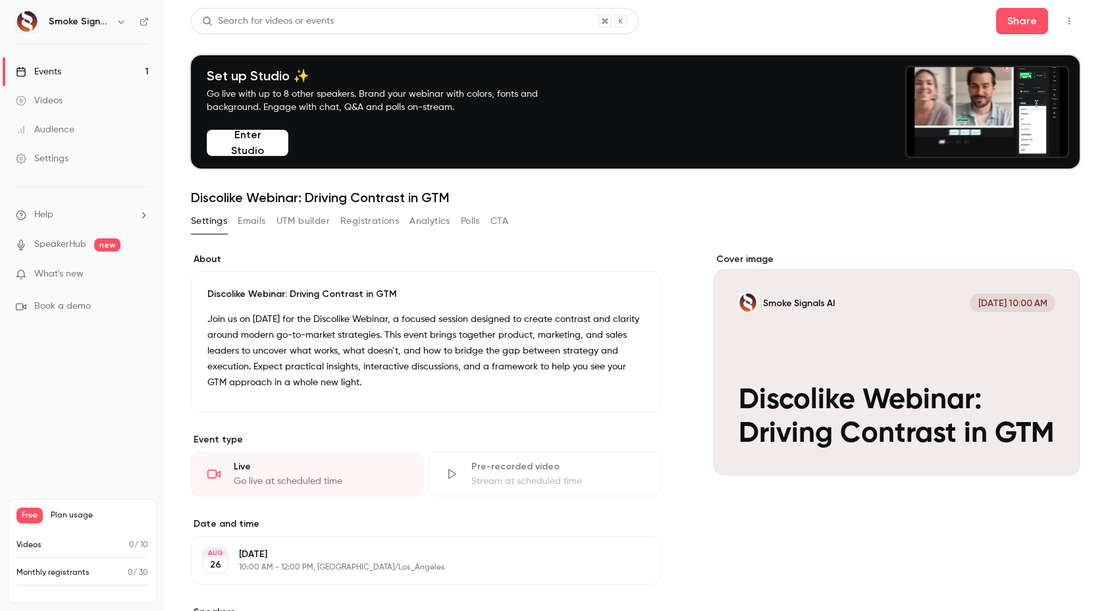
click at [989, 367] on div "Cover image" at bounding box center [897, 364] width 366 height 223
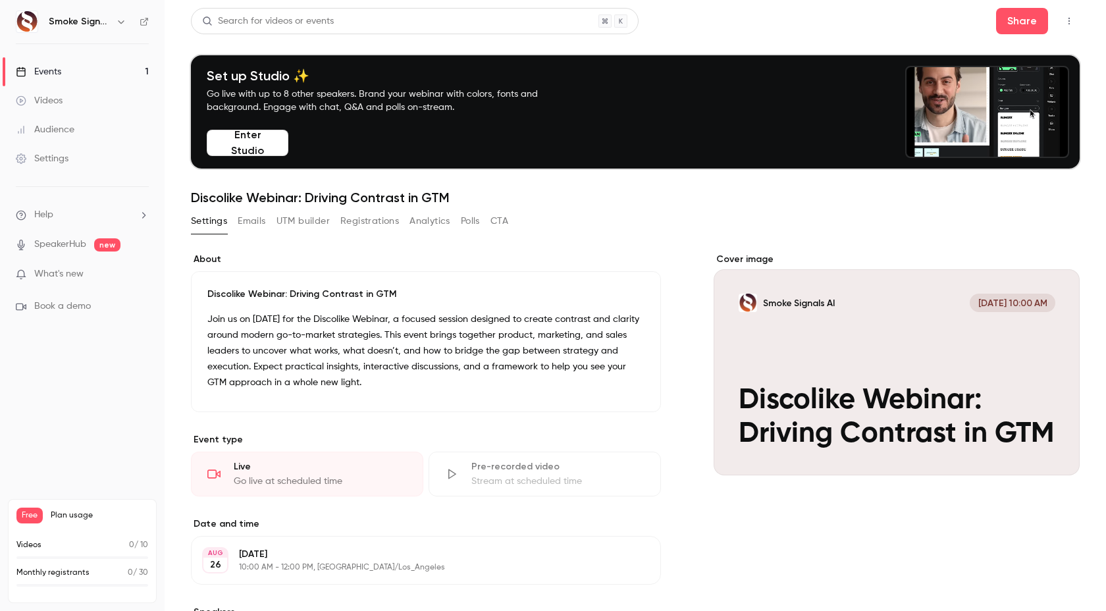
click at [0, 0] on input "Smoke Signals AI [DATE] 10:00 AM Discolike Webinar: Driving Contrast in GTM" at bounding box center [0, 0] width 0 height 0
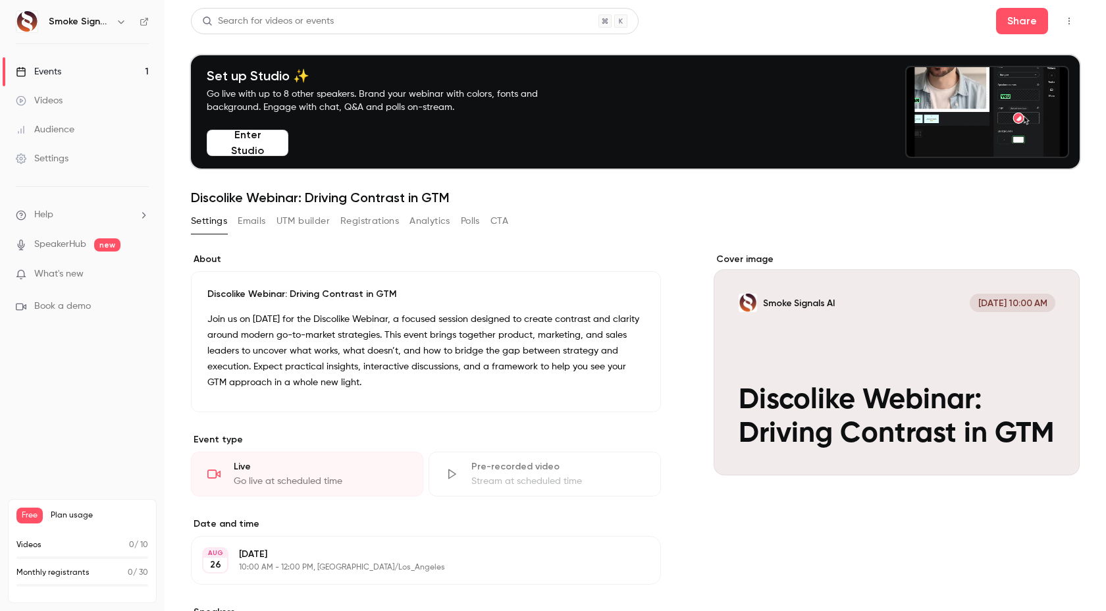
click at [165, 364] on main "Search for videos or events Share Set up Studio ✨ Go live with up to 8 other sp…" at bounding box center [636, 305] width 942 height 611
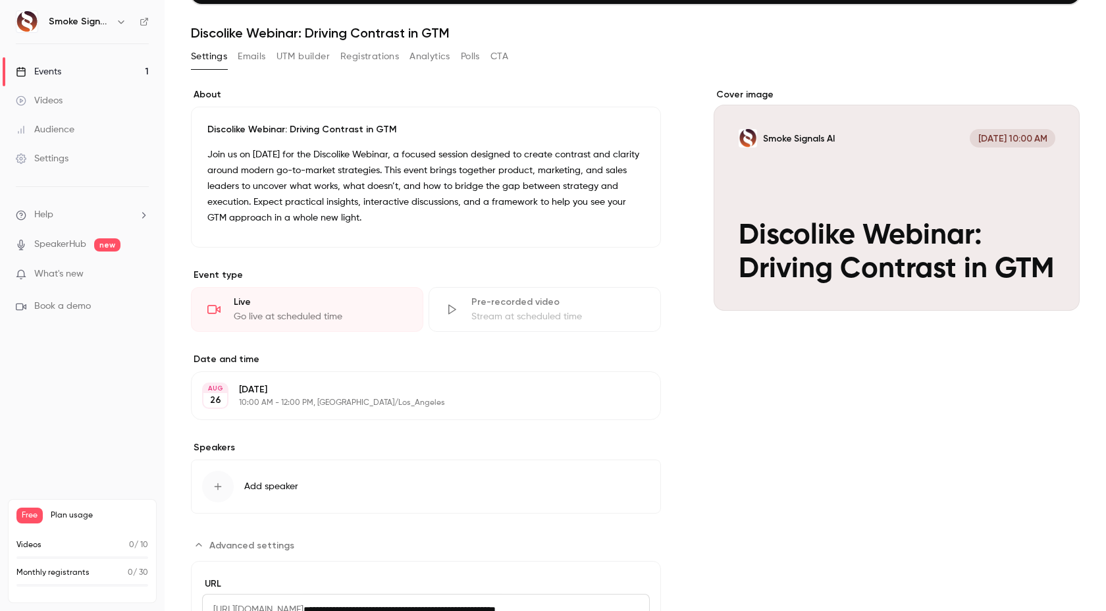
scroll to position [296, 0]
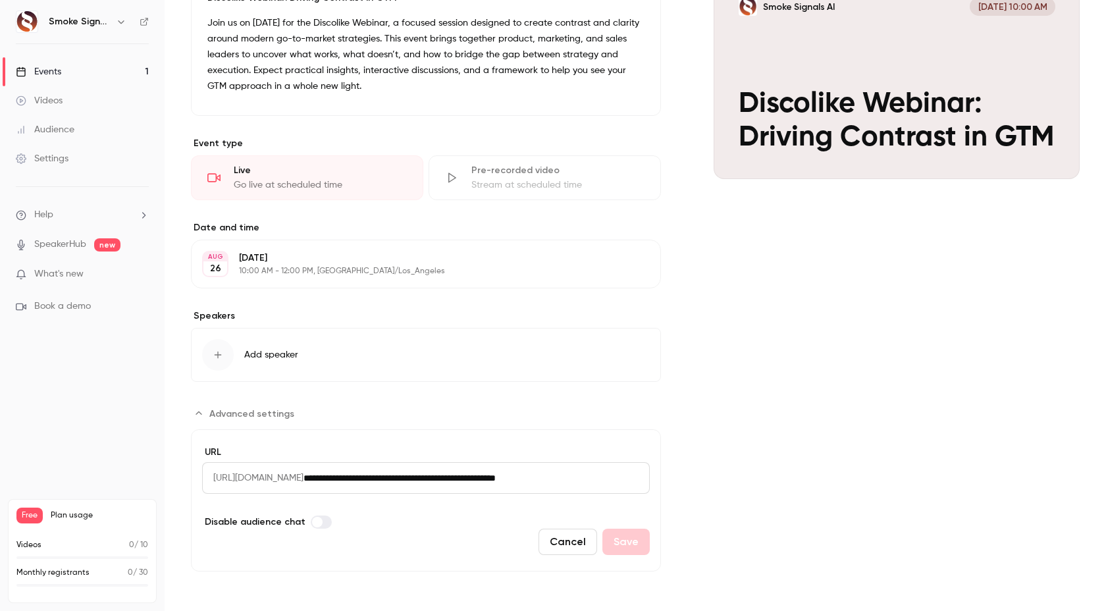
click at [583, 547] on button "Cancel" at bounding box center [568, 542] width 59 height 26
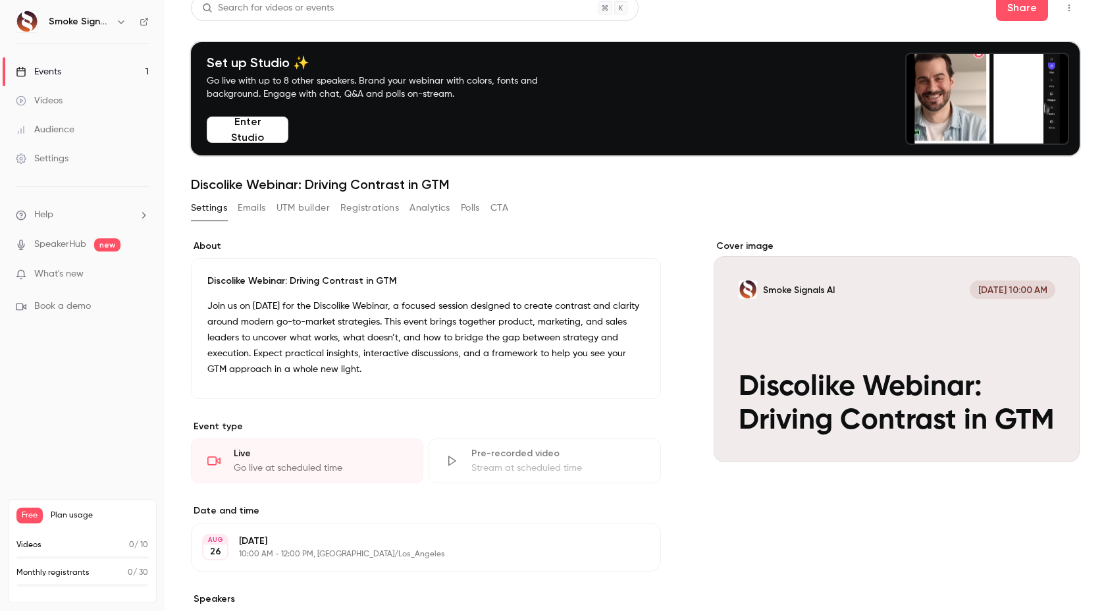
scroll to position [0, 0]
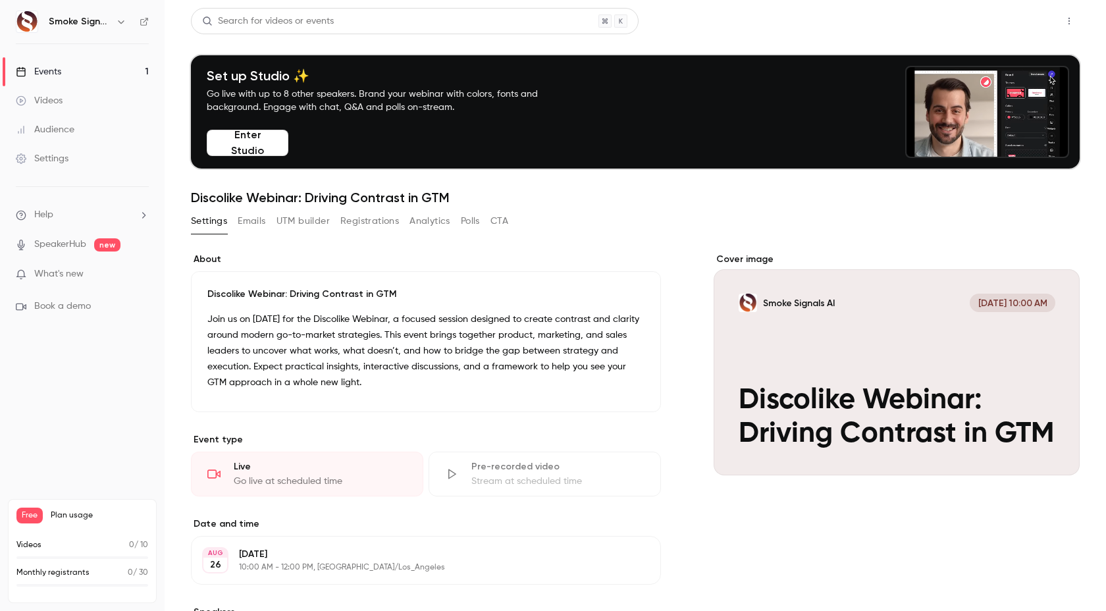
click at [1025, 24] on button "Share" at bounding box center [1022, 21] width 52 height 26
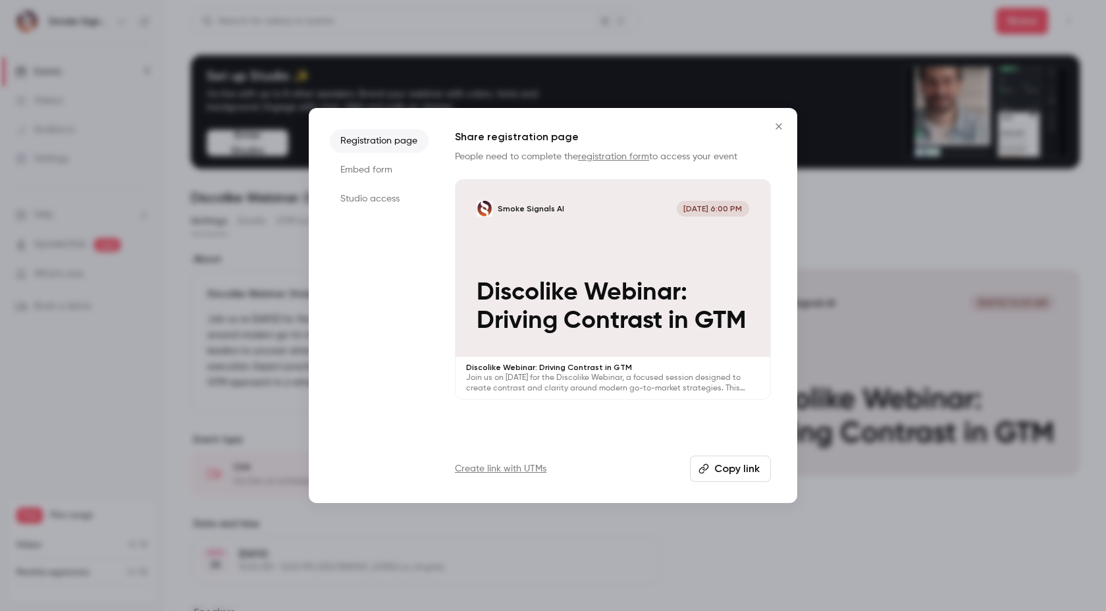
click at [733, 472] on button "Copy link" at bounding box center [730, 469] width 81 height 26
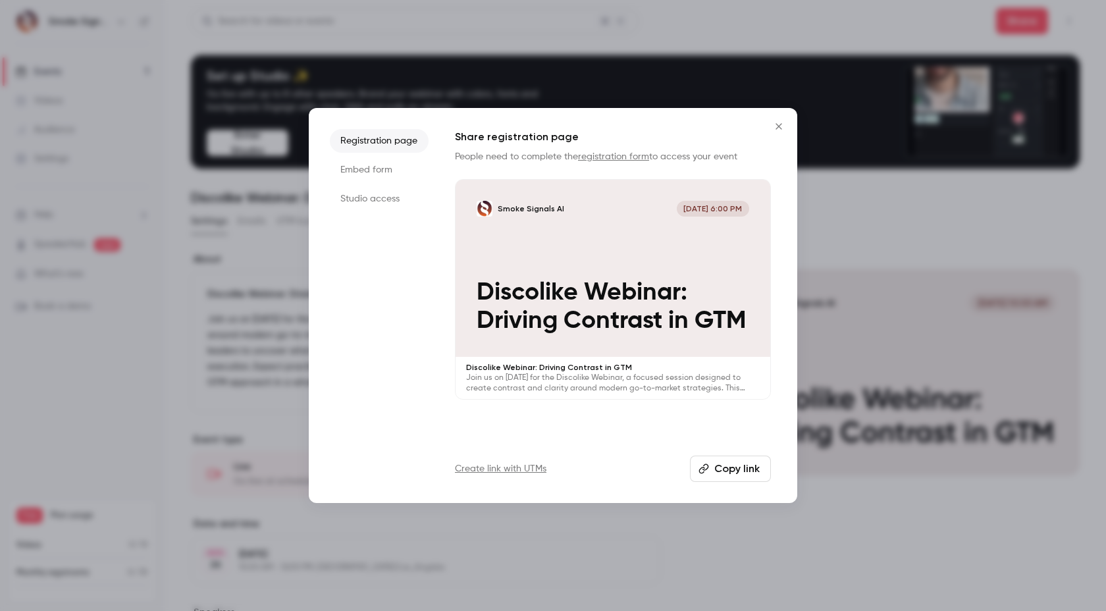
click at [661, 57] on div at bounding box center [553, 305] width 1106 height 611
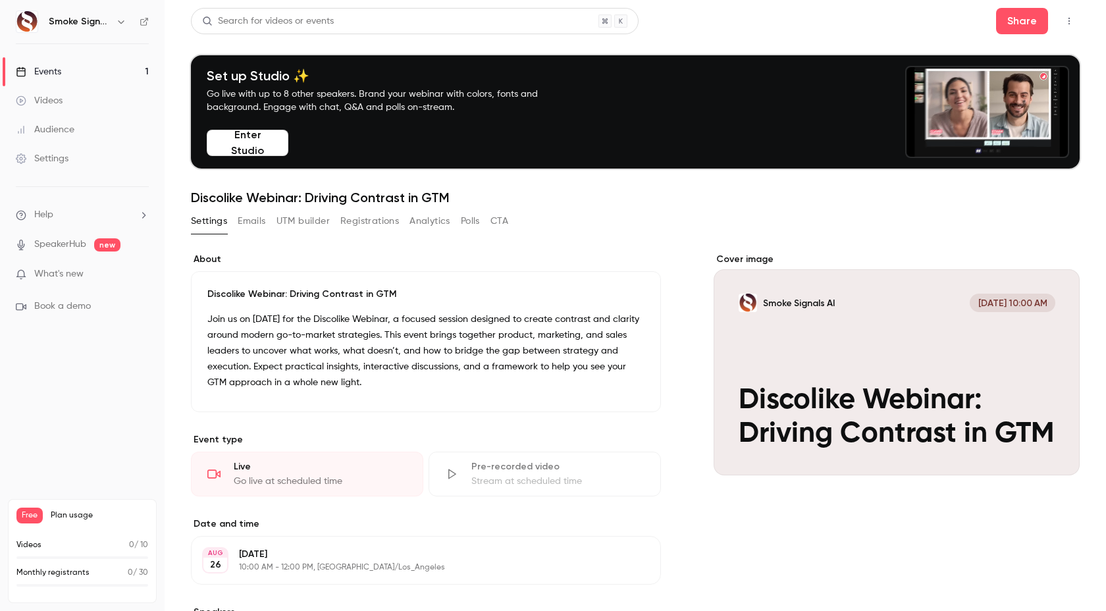
click at [98, 74] on link "Events 1" at bounding box center [82, 71] width 165 height 29
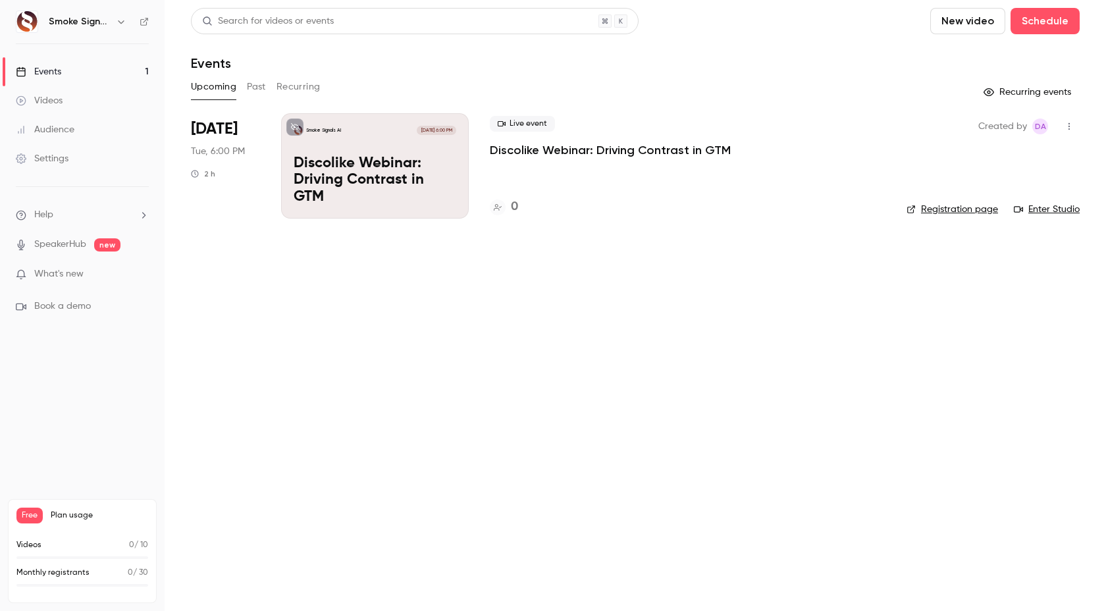
click at [1069, 127] on icon "button" at bounding box center [1069, 126] width 11 height 9
click at [909, 328] on div at bounding box center [553, 305] width 1106 height 611
click at [968, 205] on link "Registration page" at bounding box center [953, 209] width 92 height 13
click at [402, 149] on div "Smoke Signals AI [DATE] 6:00 PM Discolike Webinar: Driving Contrast in GTM" at bounding box center [375, 165] width 188 height 105
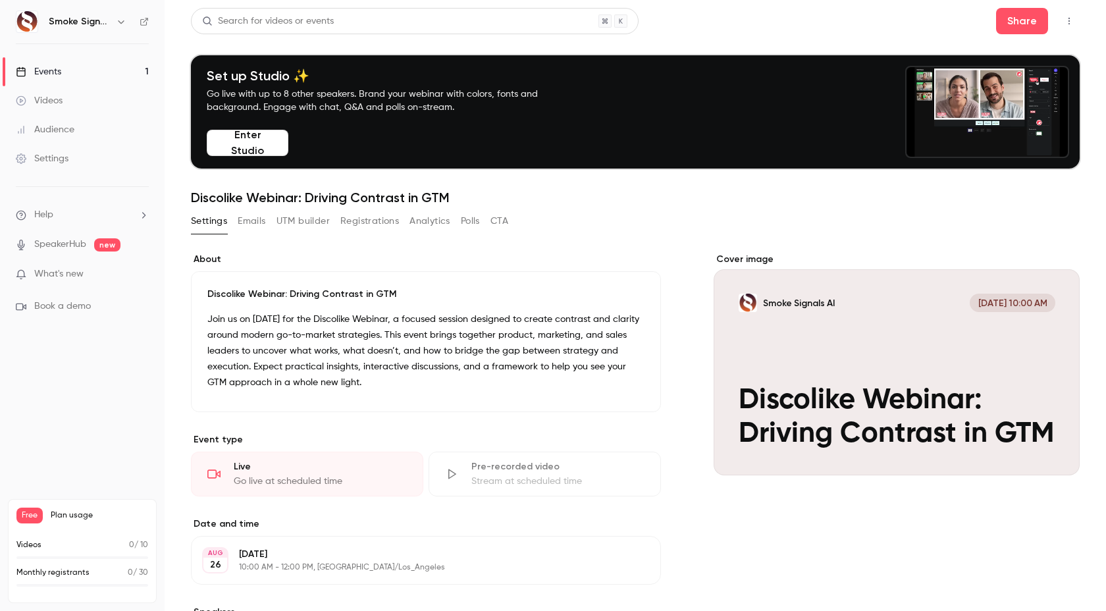
click at [1058, 454] on icon "Cover image" at bounding box center [1056, 452] width 14 height 11
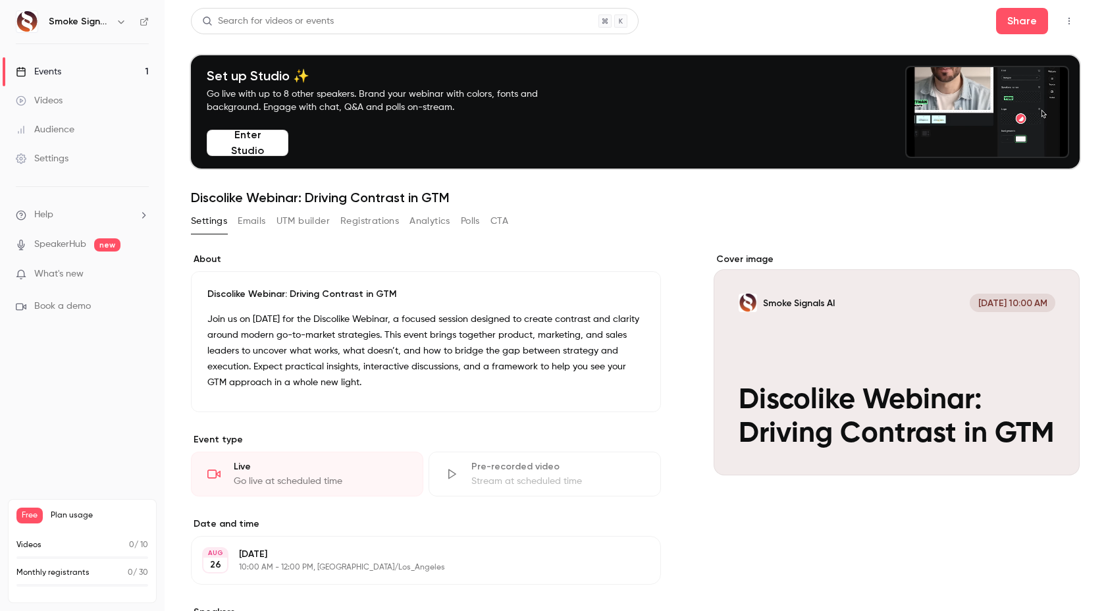
click at [637, 387] on button "Edit" at bounding box center [621, 385] width 48 height 21
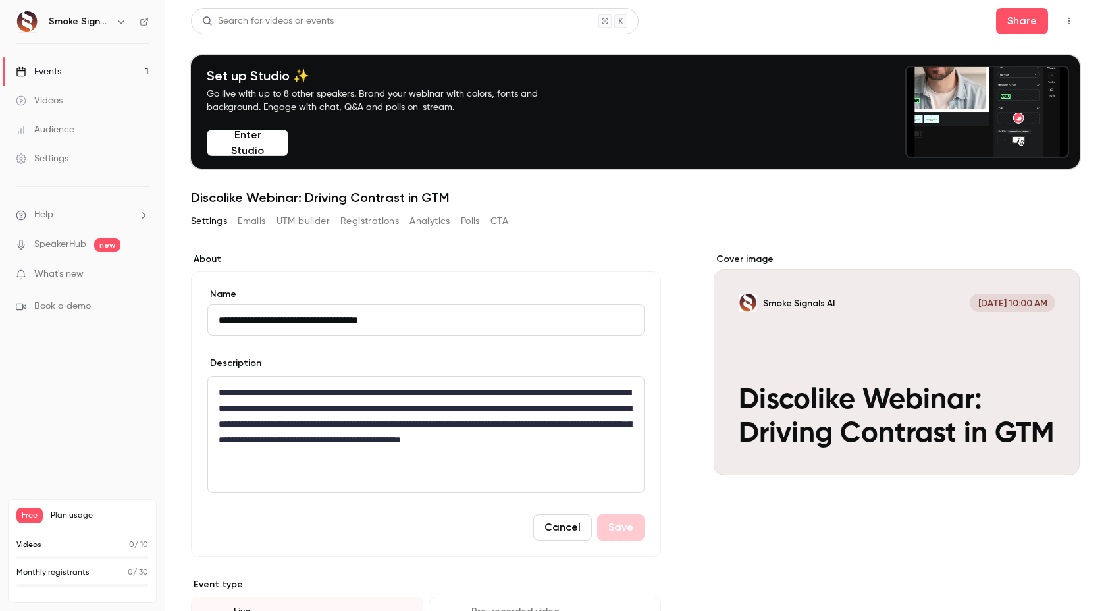
drag, startPoint x: 406, startPoint y: 317, endPoint x: 300, endPoint y: 317, distance: 106.0
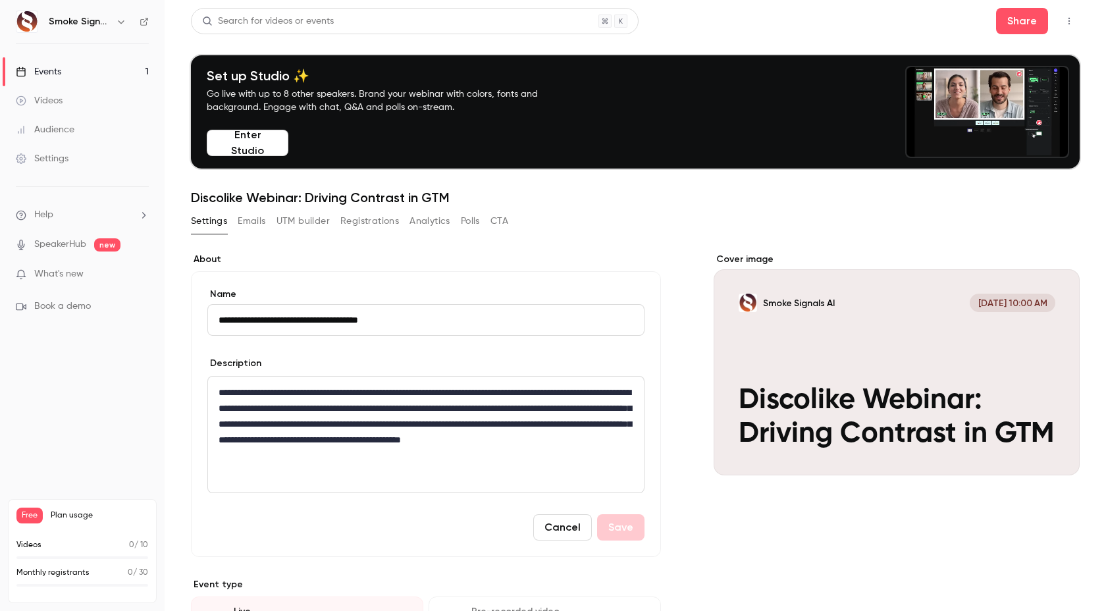
click at [300, 317] on input "**********" at bounding box center [425, 320] width 437 height 32
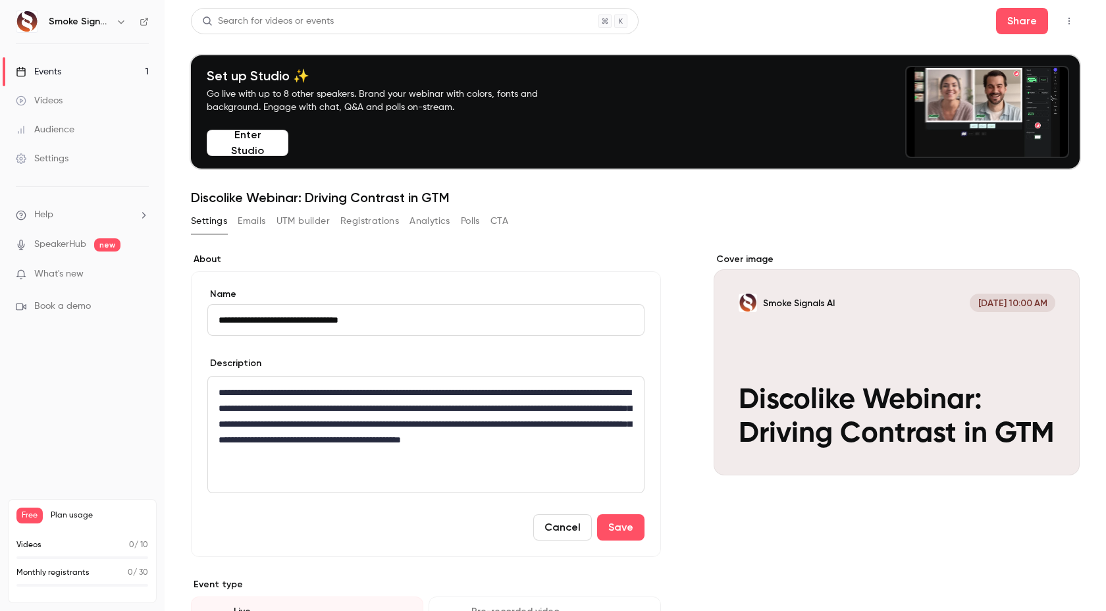
type input "**********"
